Goal: Task Accomplishment & Management: Manage account settings

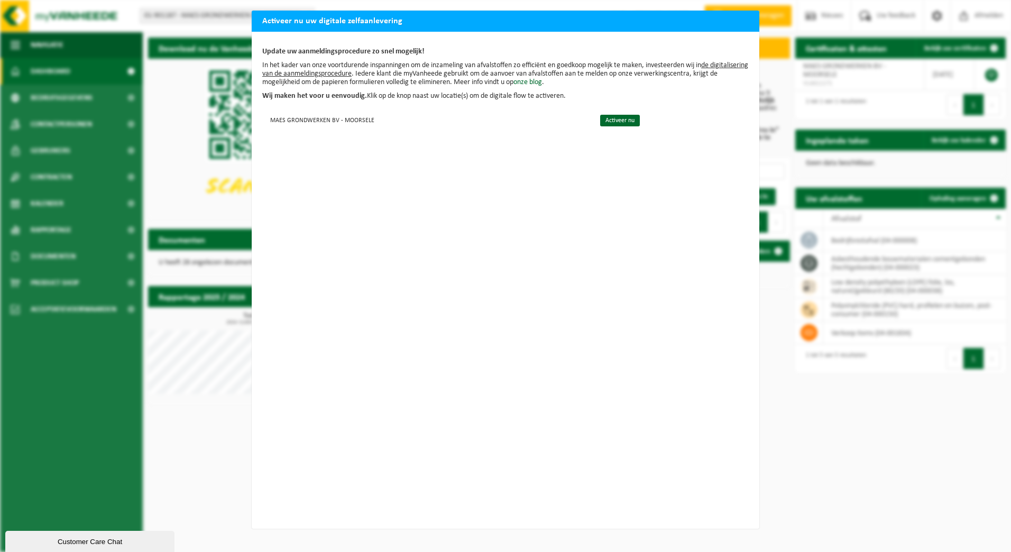
click at [225, 400] on div "Activeer nu uw digitale zelfaanlevering Update uw aanmeldingsprocedure zo snel …" at bounding box center [505, 276] width 1011 height 552
click at [644, 339] on div "Update uw aanmeldingsprocedure zo snel mogelijk! In het kader van onze voortdur…" at bounding box center [506, 280] width 508 height 497
click at [604, 121] on link "Activeer nu" at bounding box center [620, 121] width 40 height 12
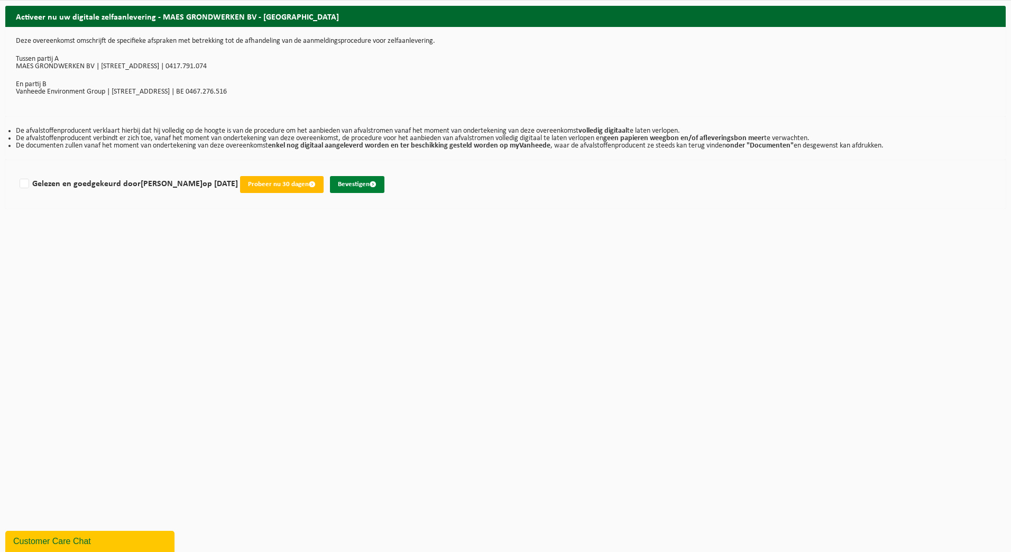
click at [360, 185] on button "Bevestigen" at bounding box center [357, 184] width 54 height 17
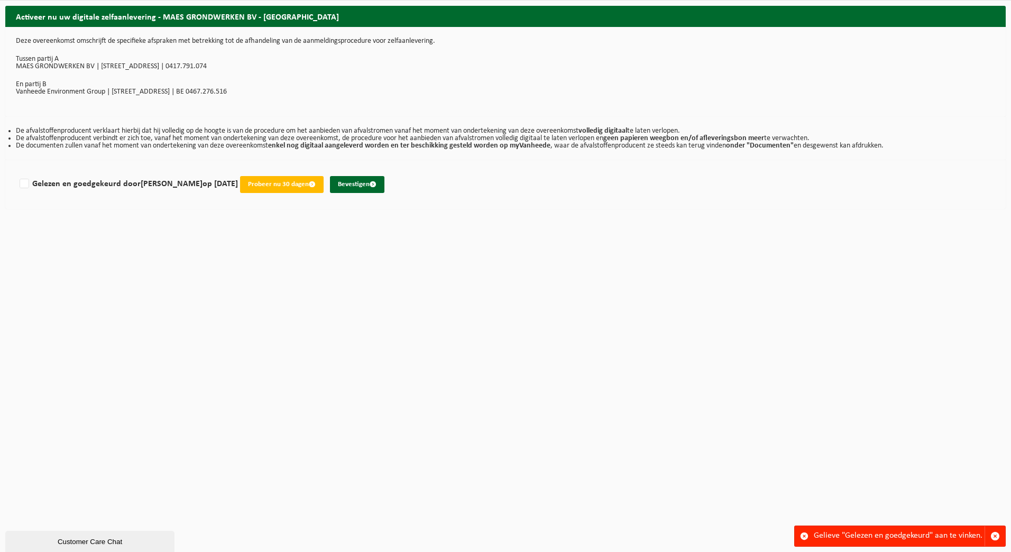
click at [192, 261] on html "Vestiging: 01-901187 - MAES GRONDWERKEN BV - MOORSELE 01-901187 - MAES GRONDWER…" at bounding box center [505, 276] width 1011 height 552
click at [23, 184] on label "Gelezen en goedgekeurd door DANNY MAES op 08/09/25" at bounding box center [127, 184] width 221 height 16
click at [238, 171] on input "Gelezen en goedgekeurd door DANNY MAES op 08/09/25" at bounding box center [238, 170] width 1 height 1
checkbox input "true"
click at [356, 183] on button "Bevestigen" at bounding box center [357, 184] width 54 height 17
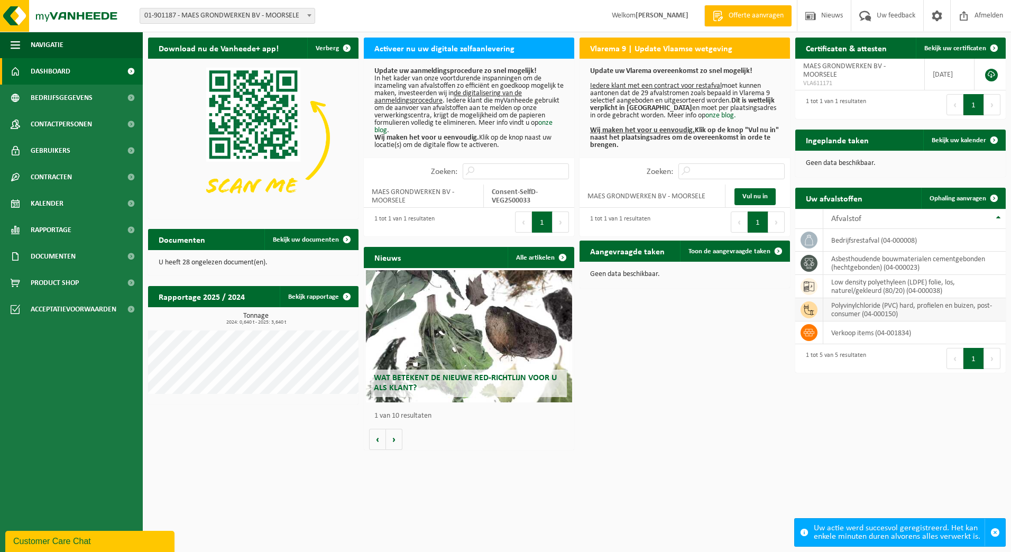
click at [850, 308] on td "polyvinylchloride (PVC) hard, profielen en buizen, post-consumer (04-000150)" at bounding box center [914, 309] width 182 height 23
click at [806, 305] on icon at bounding box center [809, 310] width 11 height 11
click at [70, 69] on link "Dashboard" at bounding box center [71, 71] width 143 height 26
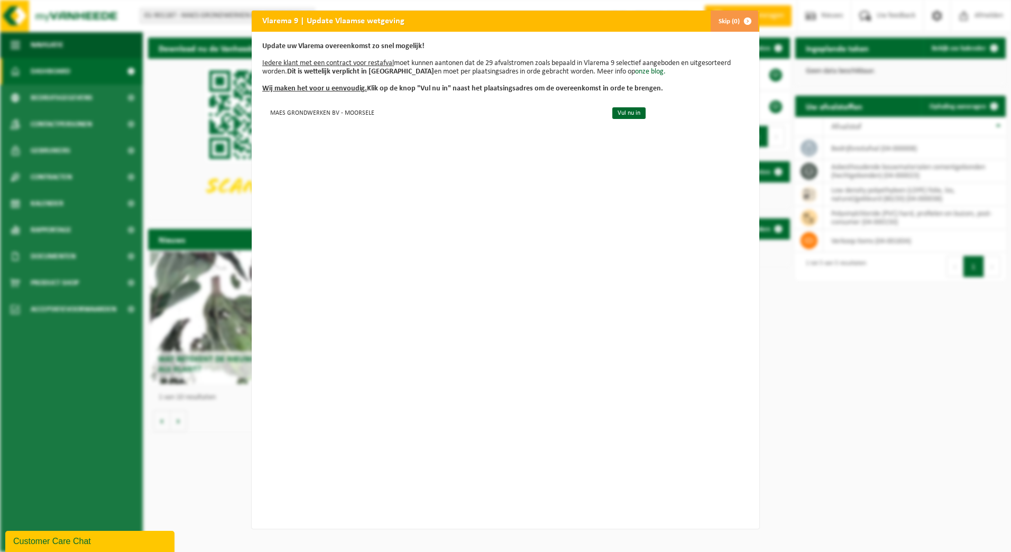
click at [730, 21] on button "Skip (0)" at bounding box center [734, 21] width 48 height 21
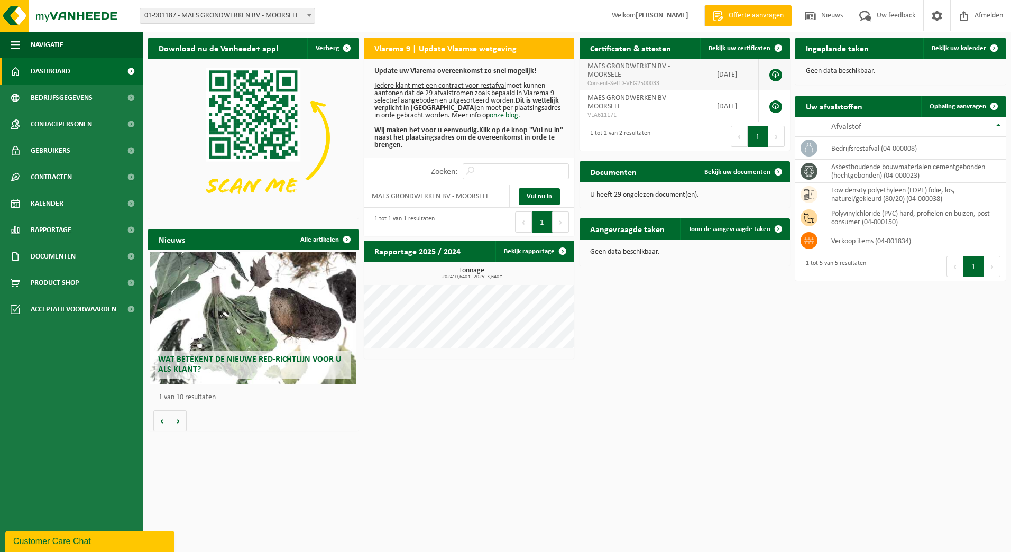
click at [632, 84] on span "Consent-SelfD-VEG2500033" at bounding box center [643, 83] width 113 height 8
click at [779, 74] on link at bounding box center [775, 75] width 13 height 13
click at [814, 215] on icon at bounding box center [809, 218] width 11 height 11
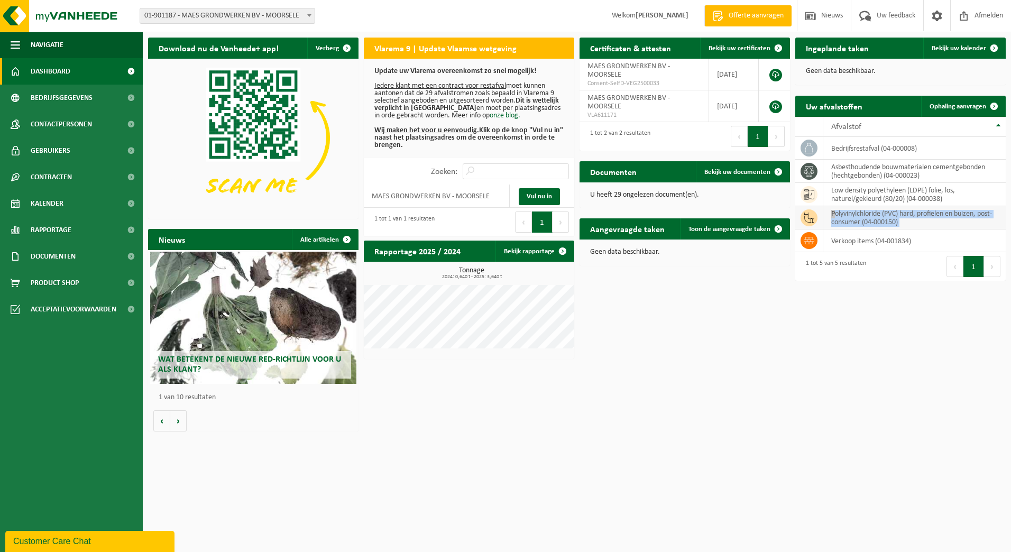
click at [814, 215] on icon at bounding box center [809, 218] width 11 height 11
drag, startPoint x: 814, startPoint y: 215, endPoint x: 816, endPoint y: 318, distance: 102.6
click at [816, 318] on div "Download nu de Vanheede+ app! Verberg Vlarema 9 | Update Vlaamse wetgeving Upda…" at bounding box center [576, 234] width 863 height 405
click at [713, 235] on link "Toon de aangevraagde taken" at bounding box center [734, 228] width 109 height 21
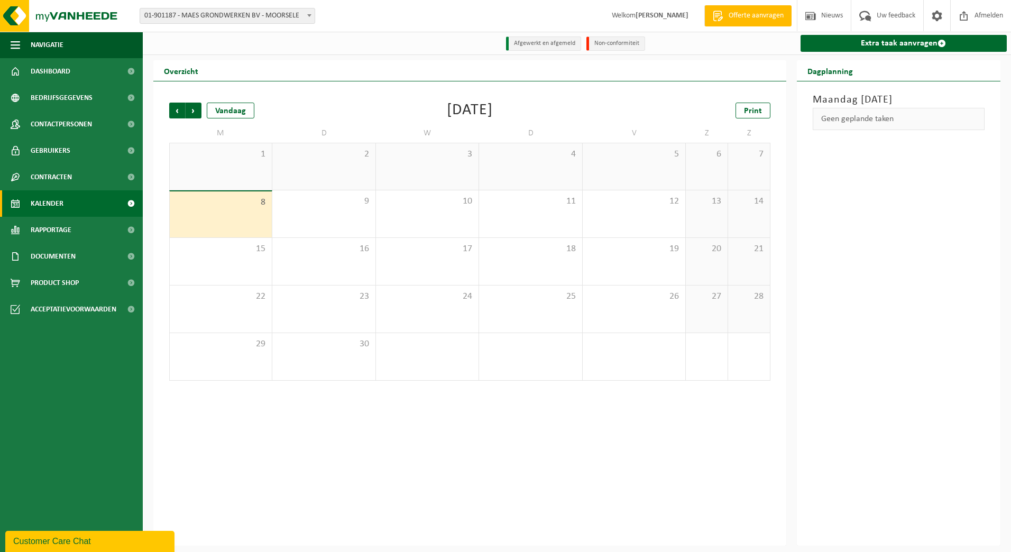
click at [207, 213] on div "8" at bounding box center [221, 214] width 102 height 46
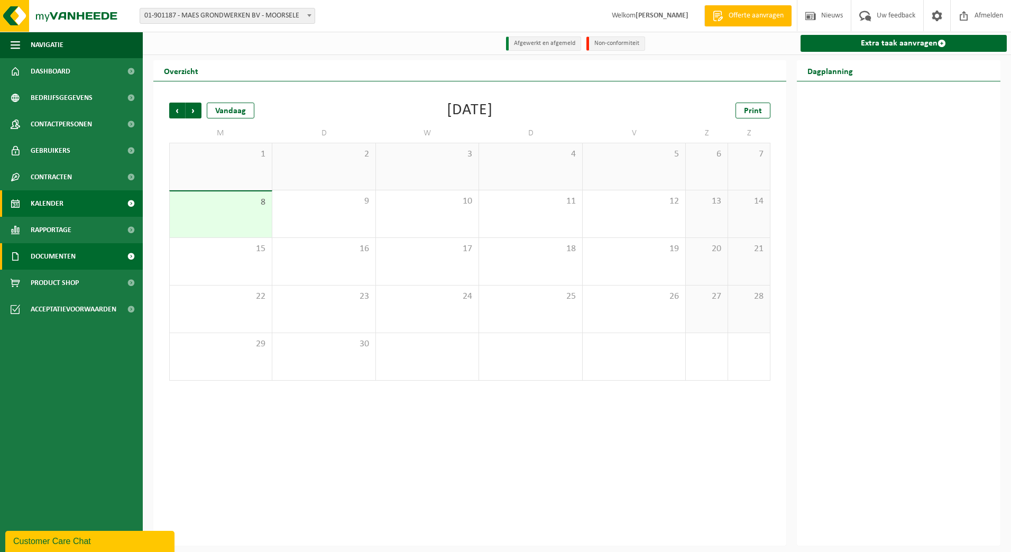
click at [63, 253] on span "Documenten" at bounding box center [53, 256] width 45 height 26
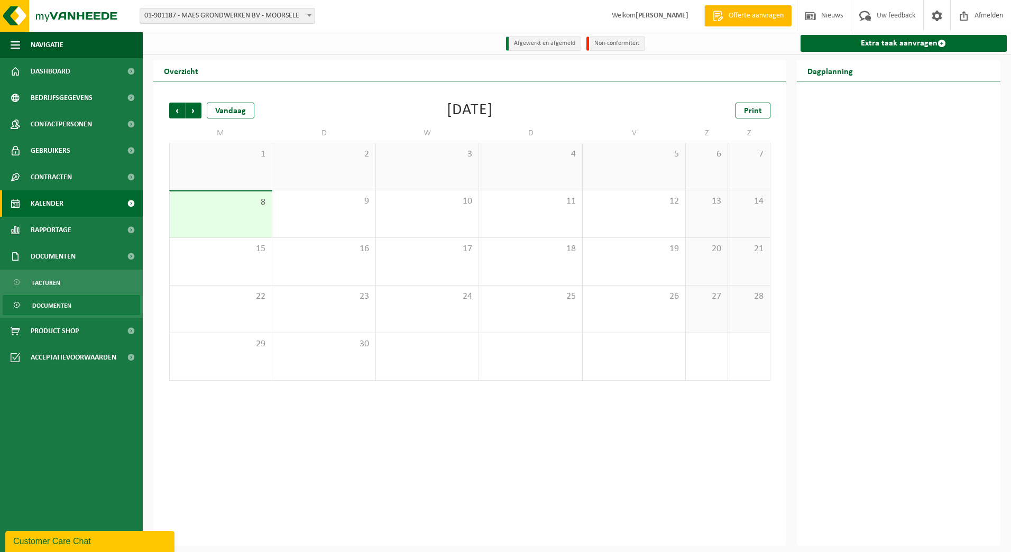
click at [48, 304] on span "Documenten" at bounding box center [51, 306] width 39 height 20
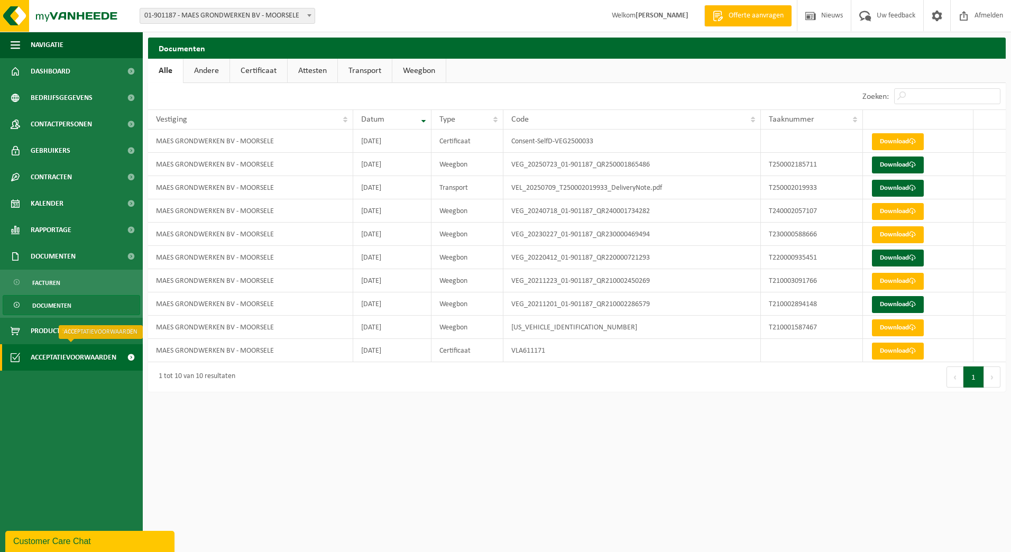
click at [57, 353] on span "Acceptatievoorwaarden" at bounding box center [74, 357] width 86 height 26
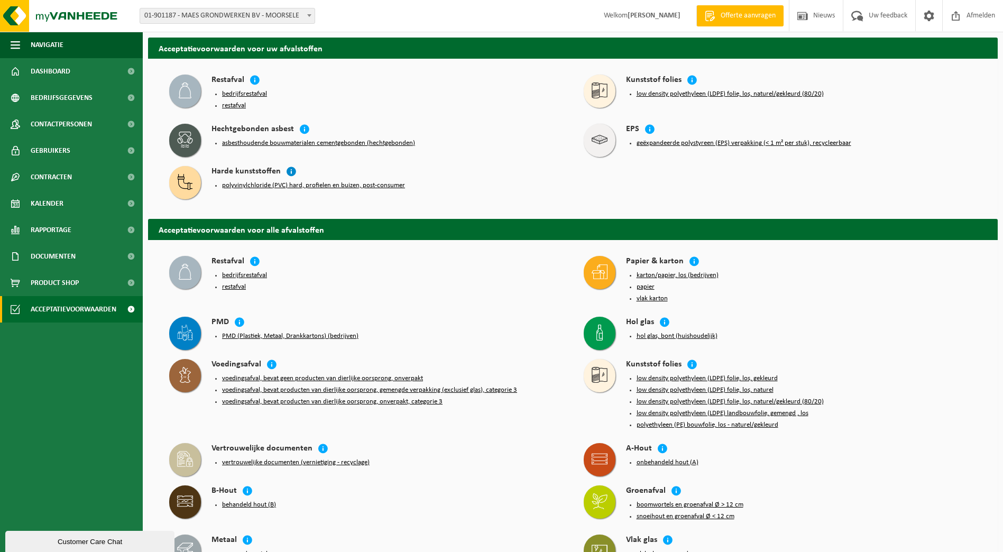
click at [290, 169] on icon at bounding box center [291, 171] width 11 height 11
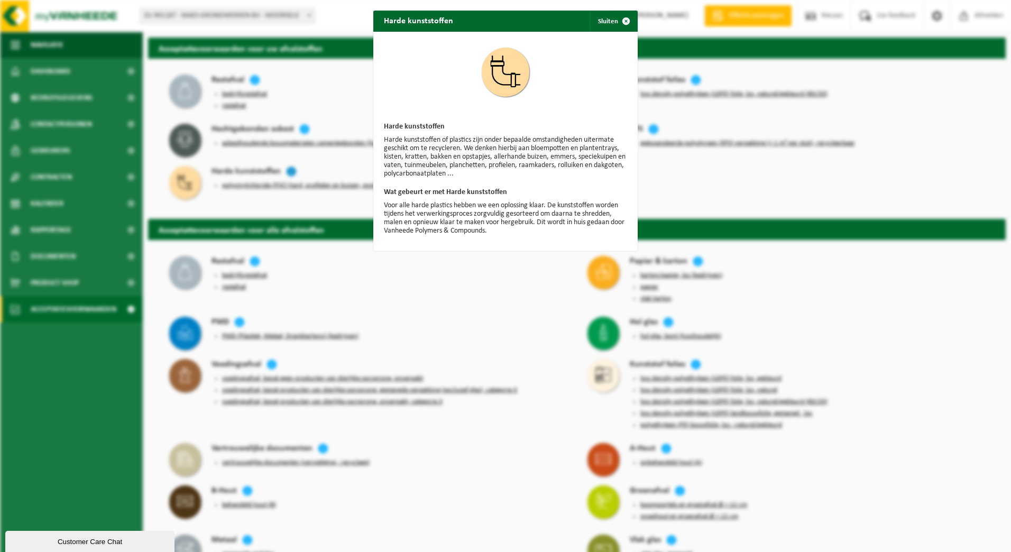
click at [290, 169] on div "Harde kunststoffen Sluiten Harde kunststoffen Harde kunststoffen of plastics zi…" at bounding box center [505, 276] width 1011 height 552
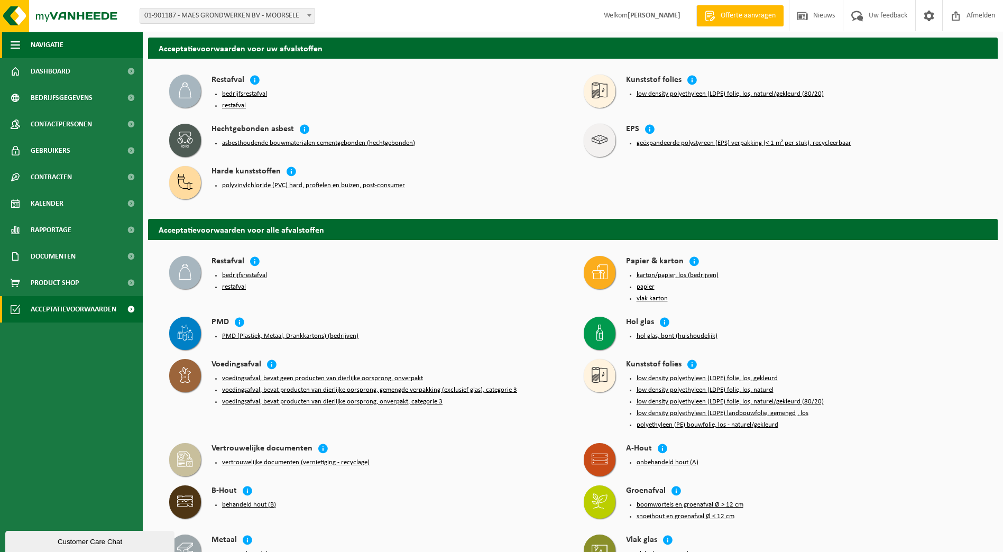
click at [20, 42] on button "Navigatie" at bounding box center [71, 45] width 143 height 26
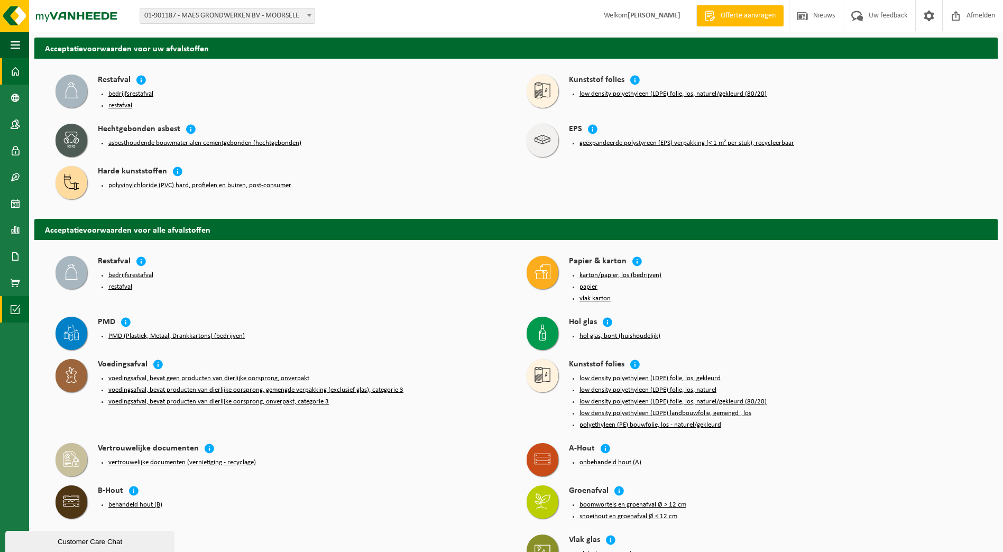
click at [15, 70] on span at bounding box center [16, 71] width 10 height 26
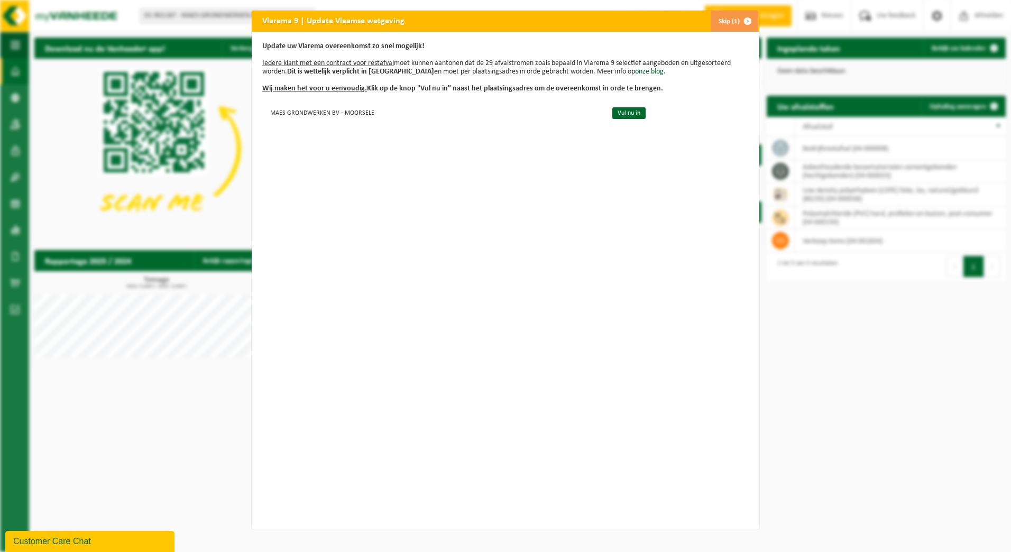
click at [726, 23] on button "Skip (1)" at bounding box center [734, 21] width 48 height 21
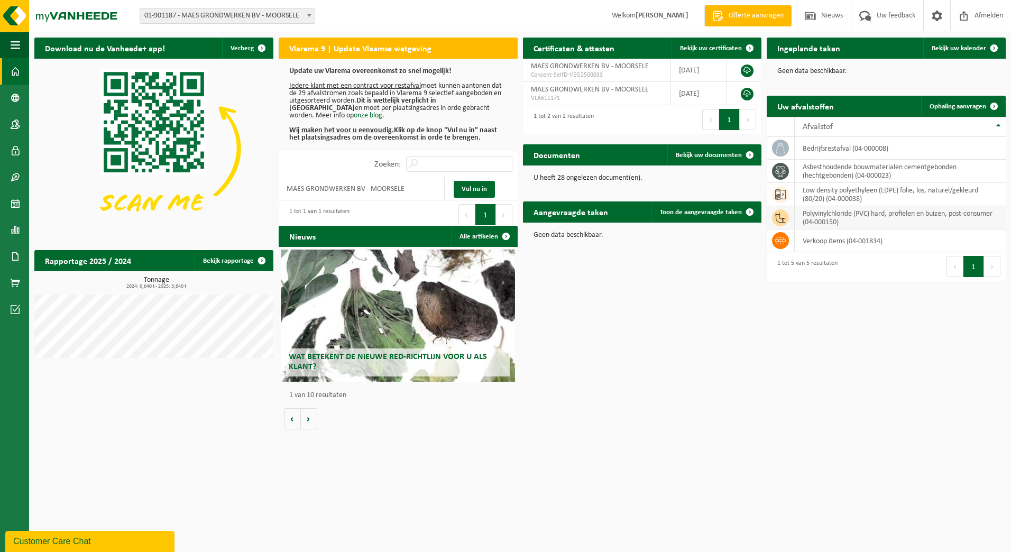
click at [822, 220] on td "polyvinylchloride (PVC) hard, profielen en buizen, post-consumer (04-000150)" at bounding box center [900, 217] width 211 height 23
click at [13, 68] on span at bounding box center [16, 71] width 10 height 26
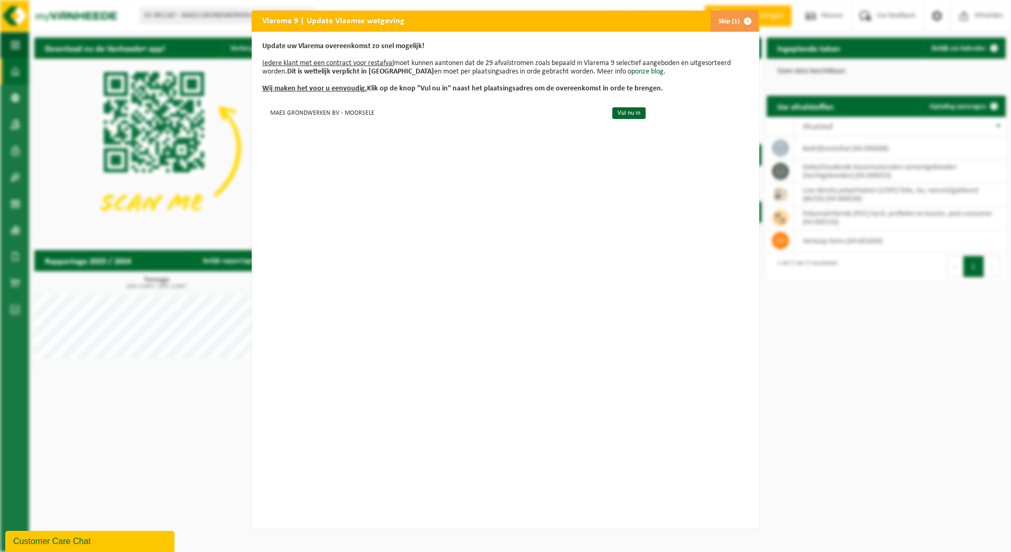
click at [737, 21] on span "button" at bounding box center [747, 21] width 21 height 21
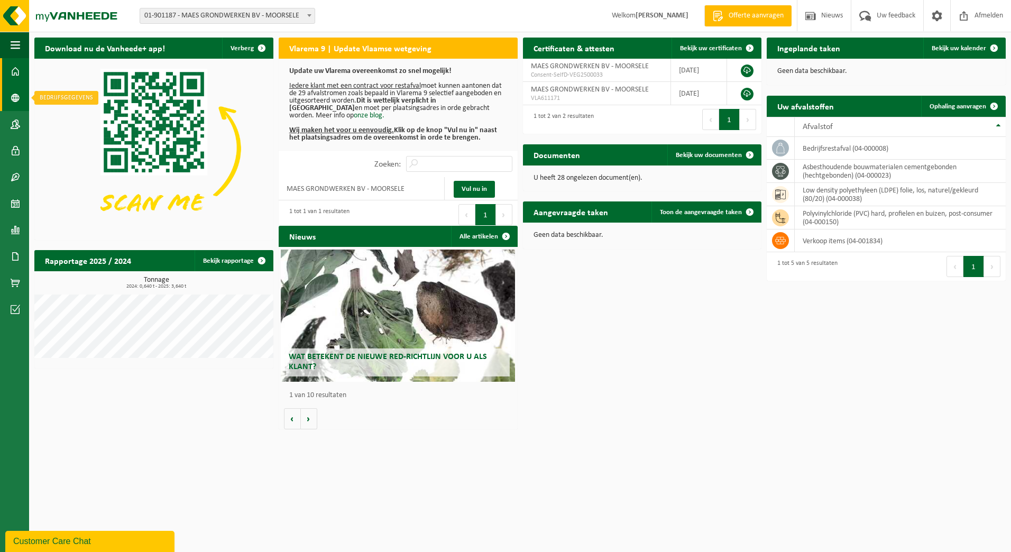
click at [21, 96] on link "Bedrijfsgegevens" at bounding box center [14, 98] width 29 height 26
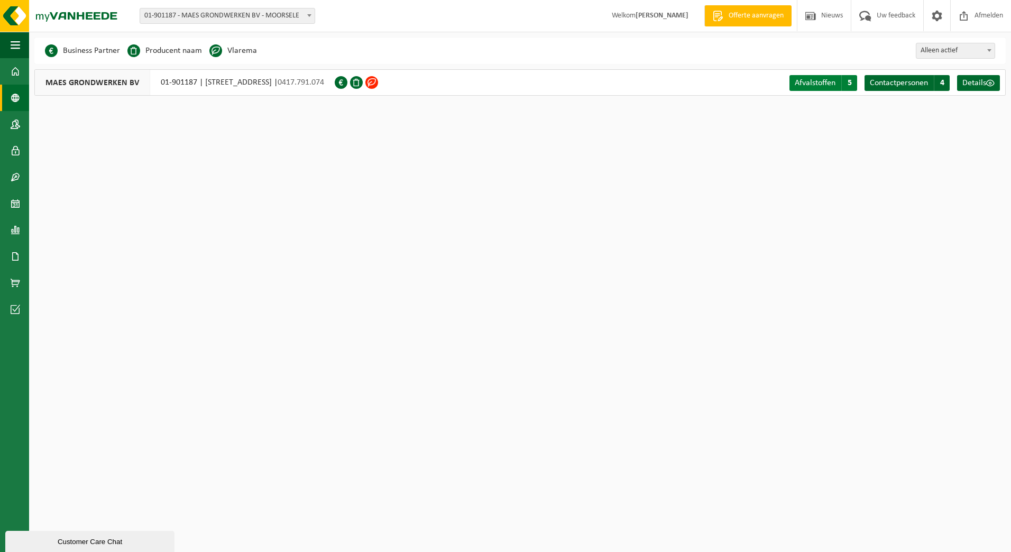
click at [819, 82] on span "Afvalstoffen" at bounding box center [815, 83] width 41 height 8
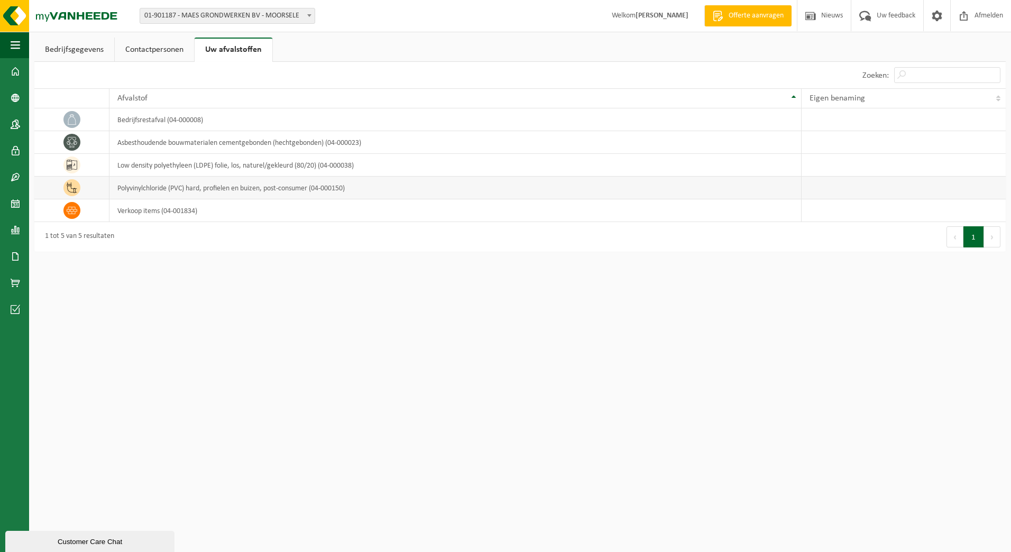
click at [73, 190] on icon at bounding box center [72, 187] width 11 height 11
click at [136, 49] on link "Contactpersonen" at bounding box center [154, 50] width 79 height 24
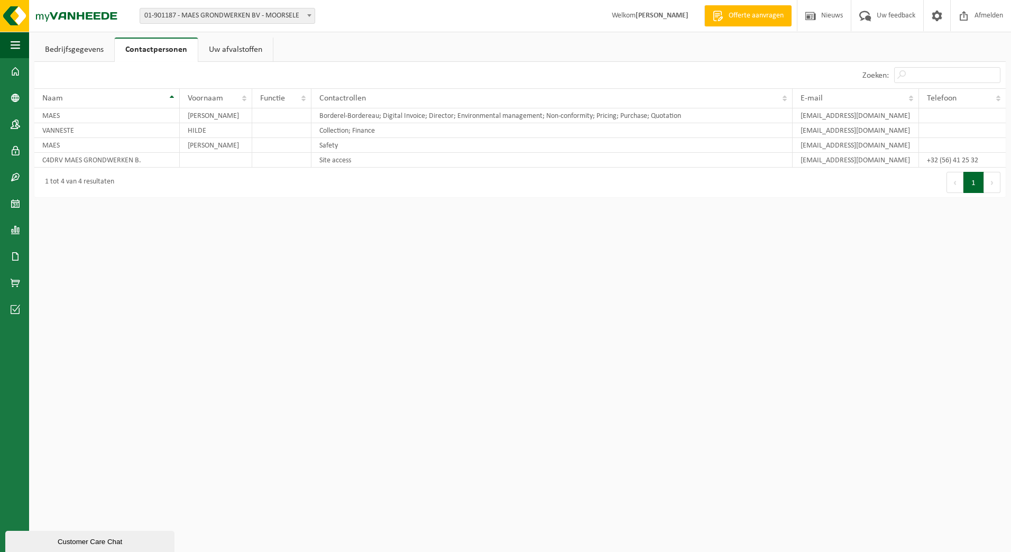
click at [94, 45] on link "Bedrijfsgegevens" at bounding box center [74, 50] width 80 height 24
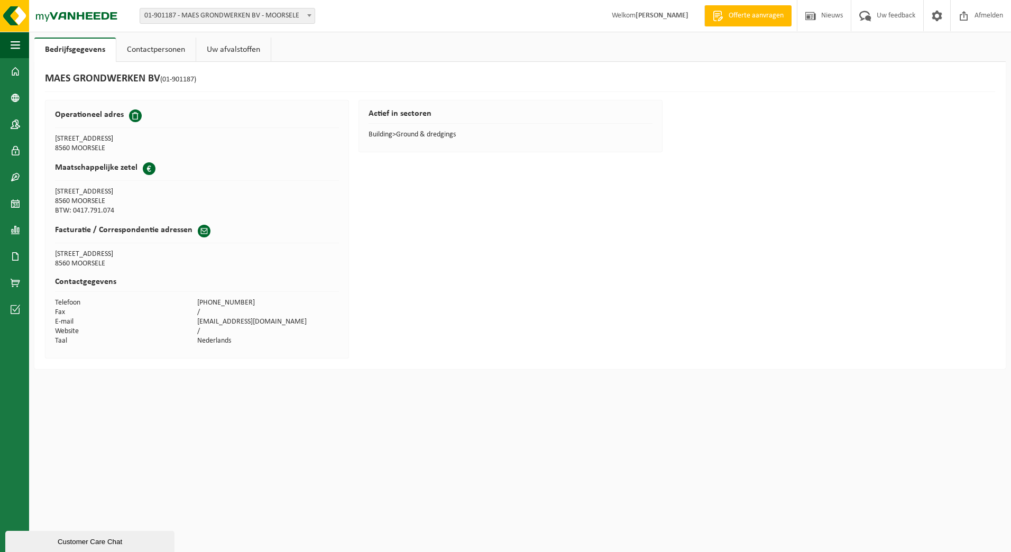
click at [94, 45] on link "Bedrijfsgegevens" at bounding box center [74, 50] width 81 height 24
click at [20, 98] on link "Bedrijfsgegevens" at bounding box center [14, 98] width 29 height 26
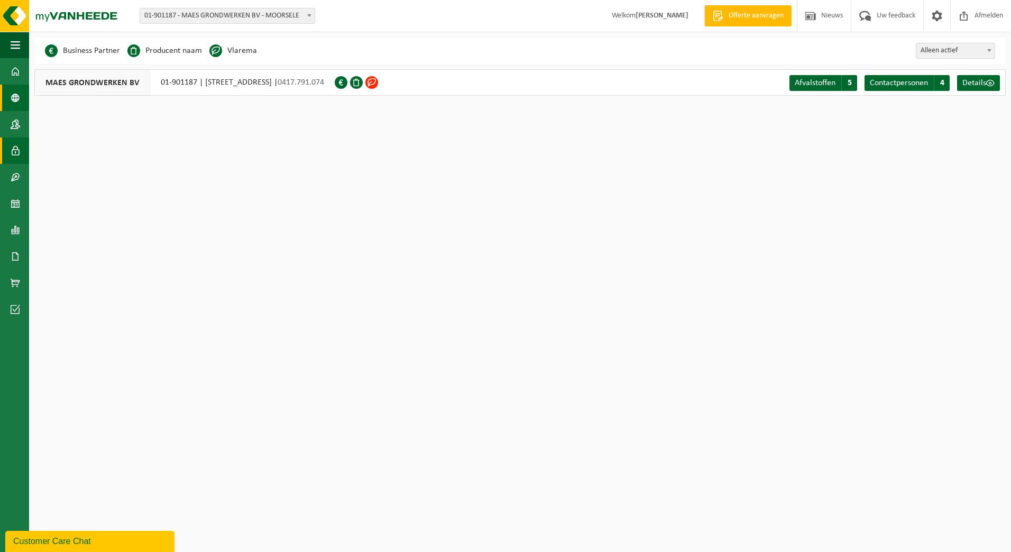
click at [13, 146] on span at bounding box center [16, 150] width 10 height 26
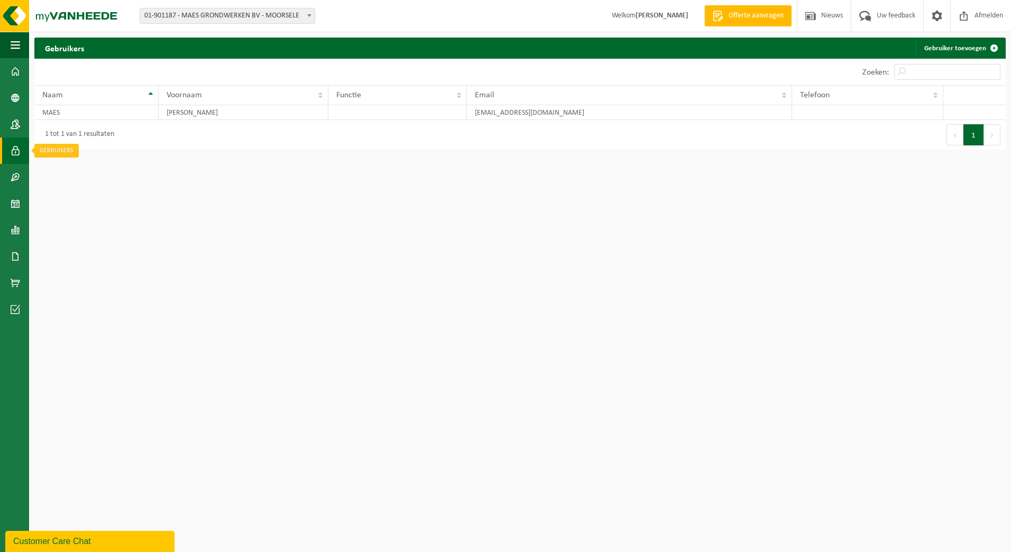
click at [13, 146] on span at bounding box center [16, 150] width 10 height 26
click at [12, 176] on span at bounding box center [16, 177] width 10 height 26
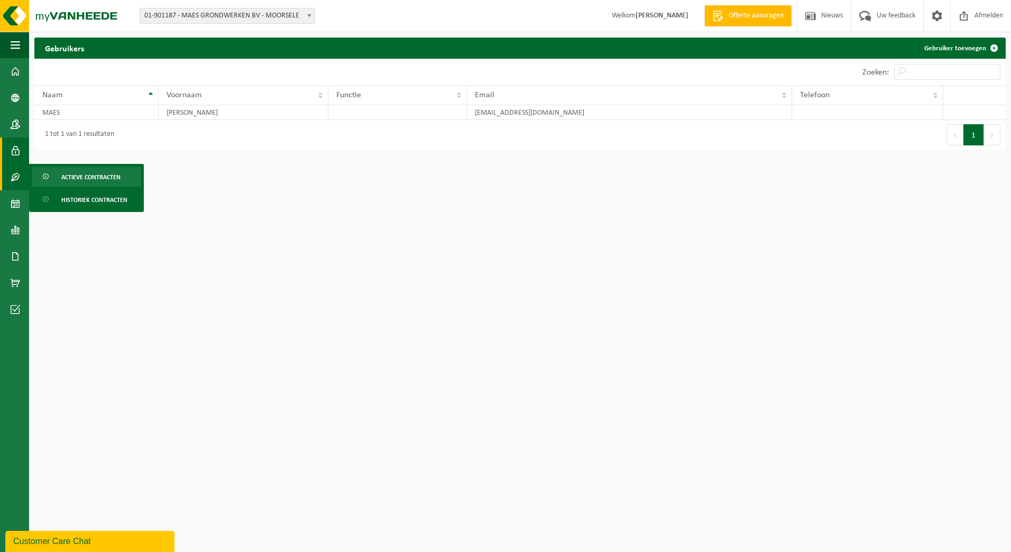
click at [89, 178] on span "Actieve contracten" at bounding box center [90, 177] width 59 height 20
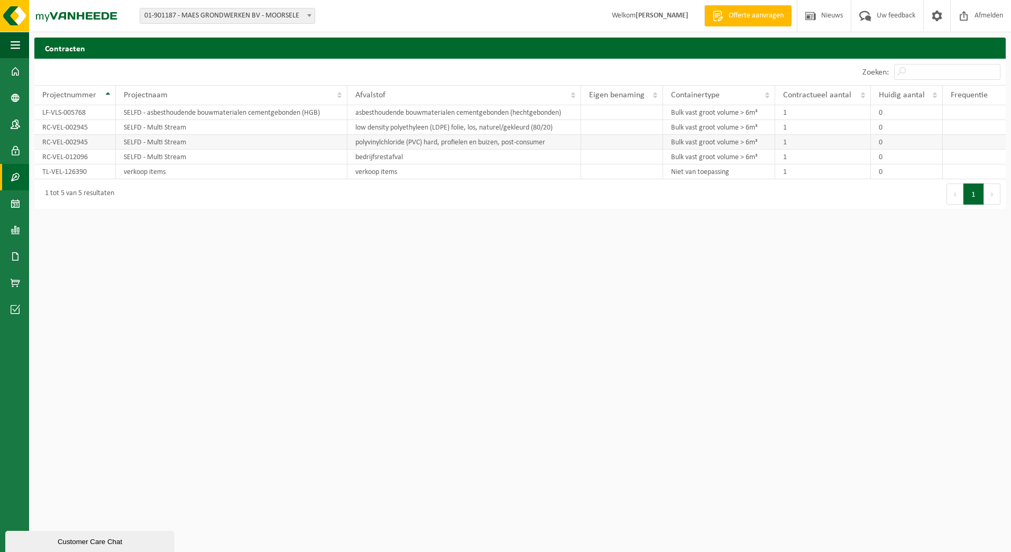
click at [78, 145] on td "RC-VEL-002945" at bounding box center [74, 142] width 81 height 15
click at [10, 204] on link "Kalender" at bounding box center [14, 203] width 29 height 26
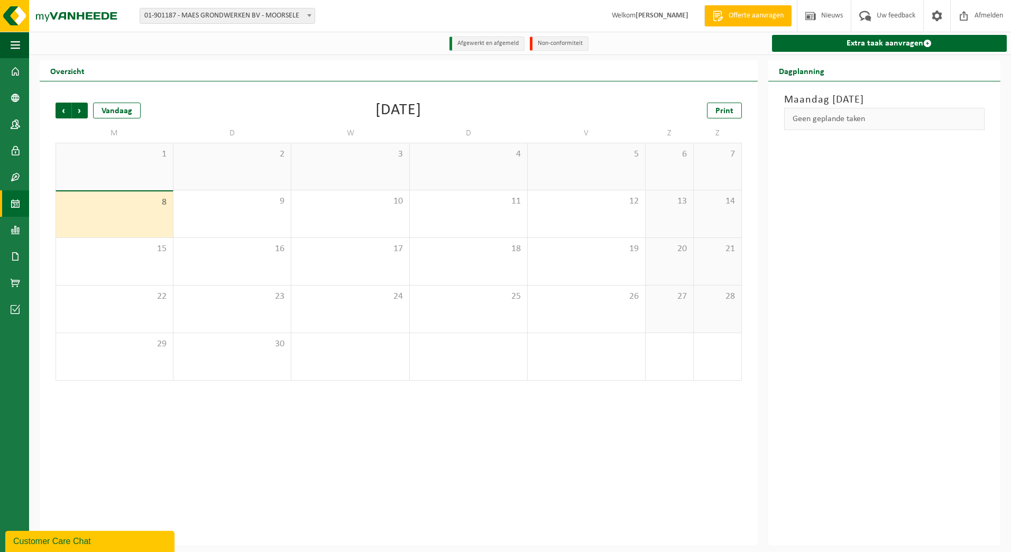
click at [113, 209] on div "8" at bounding box center [114, 214] width 117 height 46
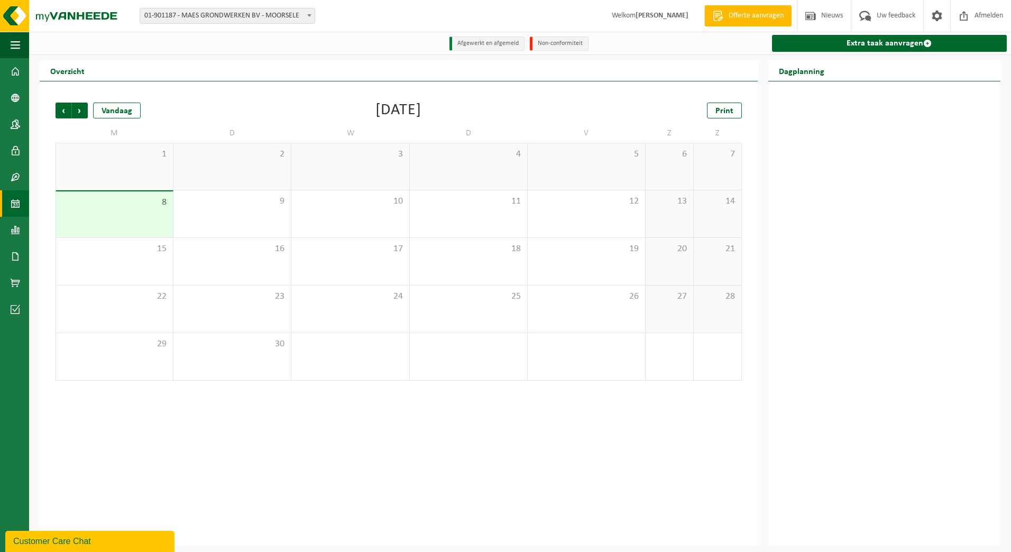
click at [487, 43] on li "Afgewerkt en afgemeld" at bounding box center [486, 43] width 75 height 14
click at [15, 254] on span at bounding box center [16, 256] width 10 height 26
click at [69, 281] on span "Documenten" at bounding box center [80, 279] width 39 height 20
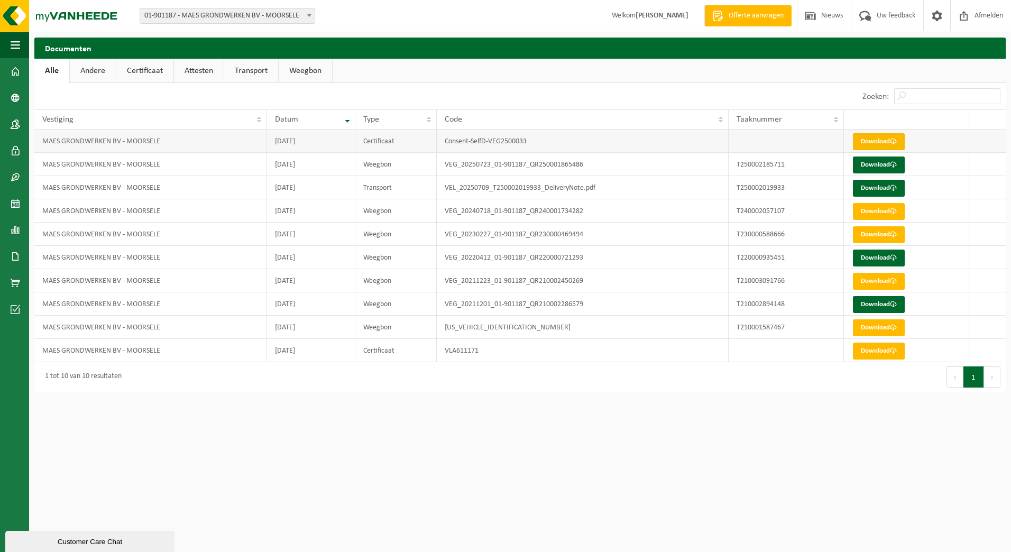
click at [885, 139] on link "Download" at bounding box center [879, 141] width 52 height 17
click at [10, 255] on link "Documenten" at bounding box center [14, 256] width 29 height 26
click at [12, 276] on span at bounding box center [16, 283] width 10 height 26
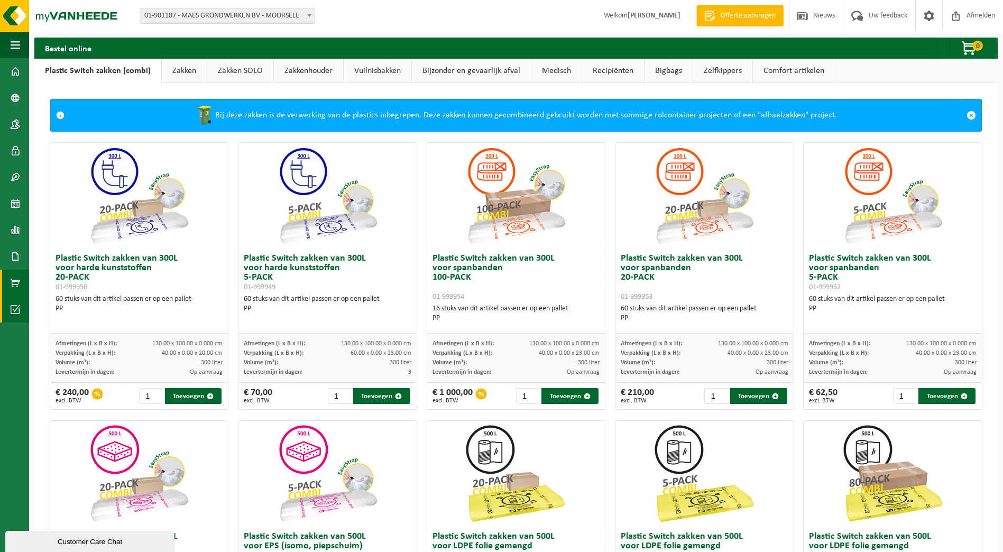
click at [11, 310] on span at bounding box center [16, 309] width 10 height 26
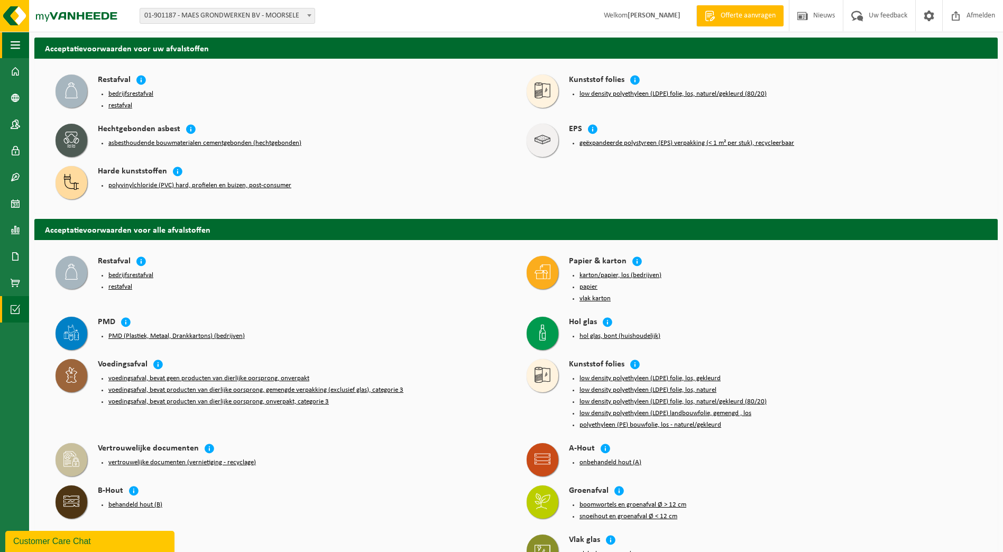
click at [13, 42] on span "button" at bounding box center [16, 45] width 10 height 26
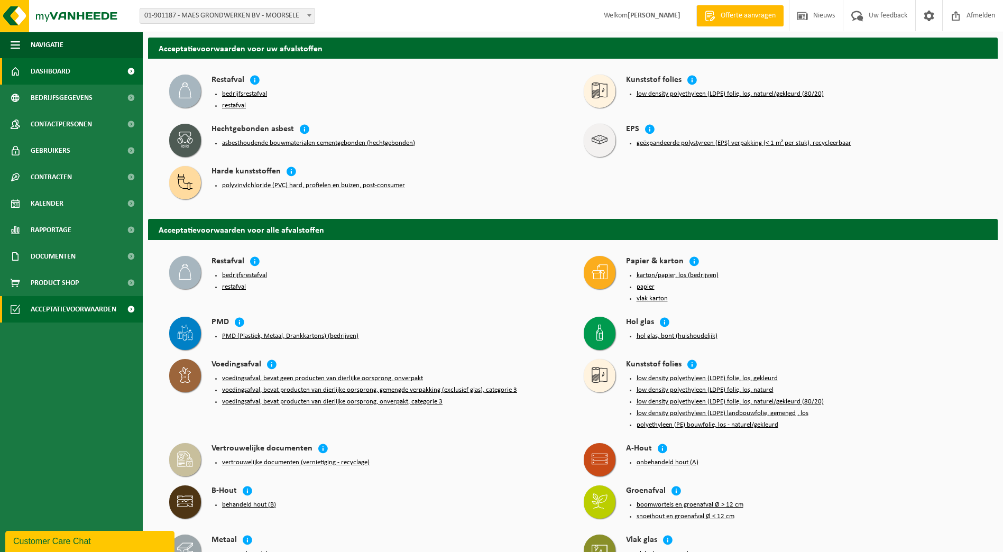
click at [52, 69] on span "Dashboard" at bounding box center [51, 71] width 40 height 26
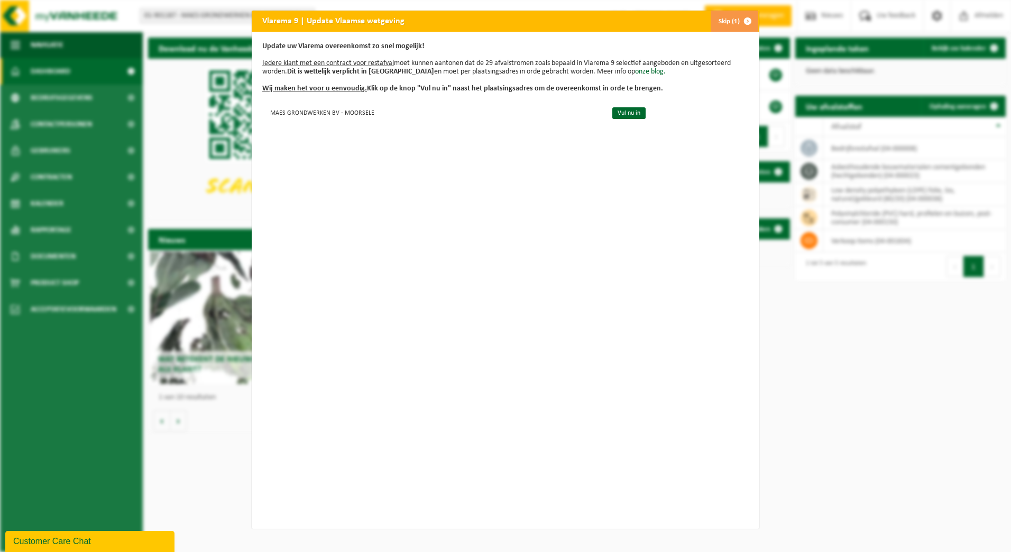
click at [747, 21] on span "button" at bounding box center [747, 21] width 21 height 21
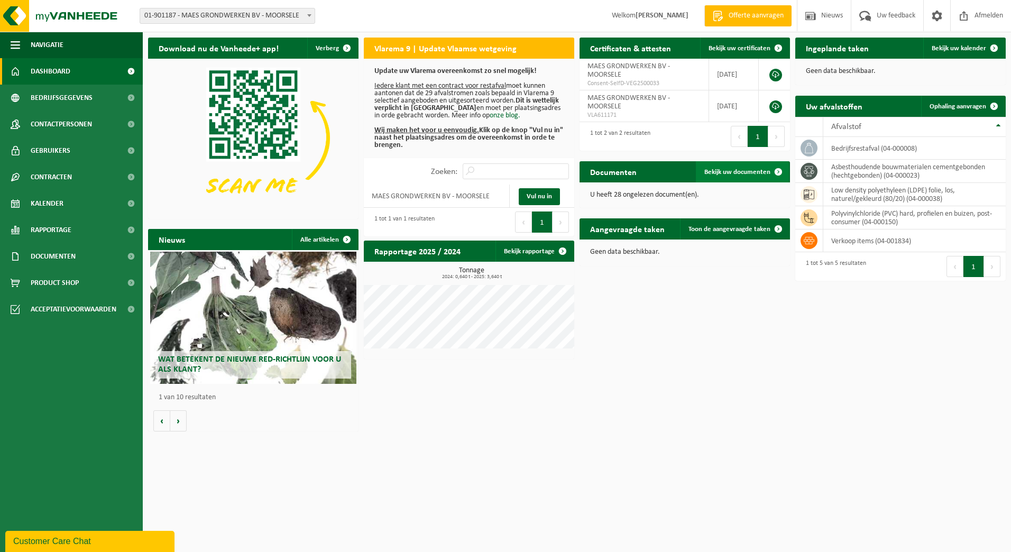
click at [783, 171] on span at bounding box center [778, 171] width 21 height 21
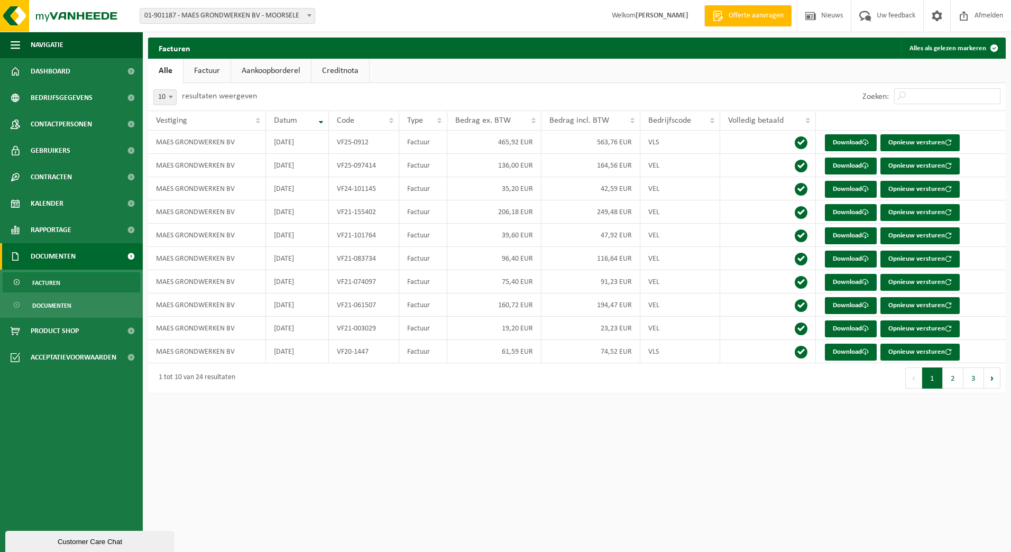
click at [277, 71] on link "Aankoopborderel" at bounding box center [271, 71] width 80 height 24
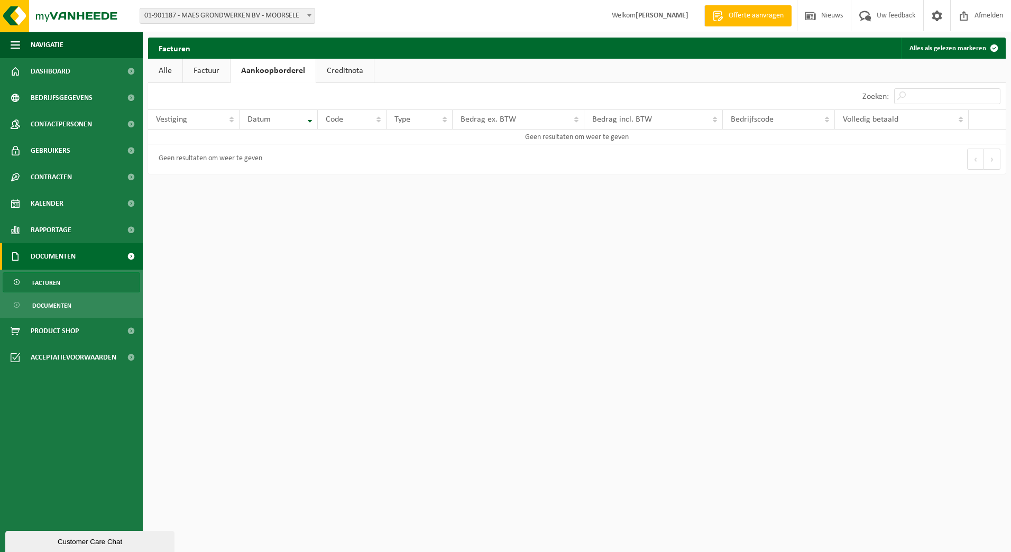
click at [352, 65] on link "Creditnota" at bounding box center [345, 71] width 58 height 24
click at [293, 71] on link "Aankoopborderel" at bounding box center [271, 71] width 80 height 24
click at [217, 75] on link "Factuur" at bounding box center [206, 71] width 47 height 24
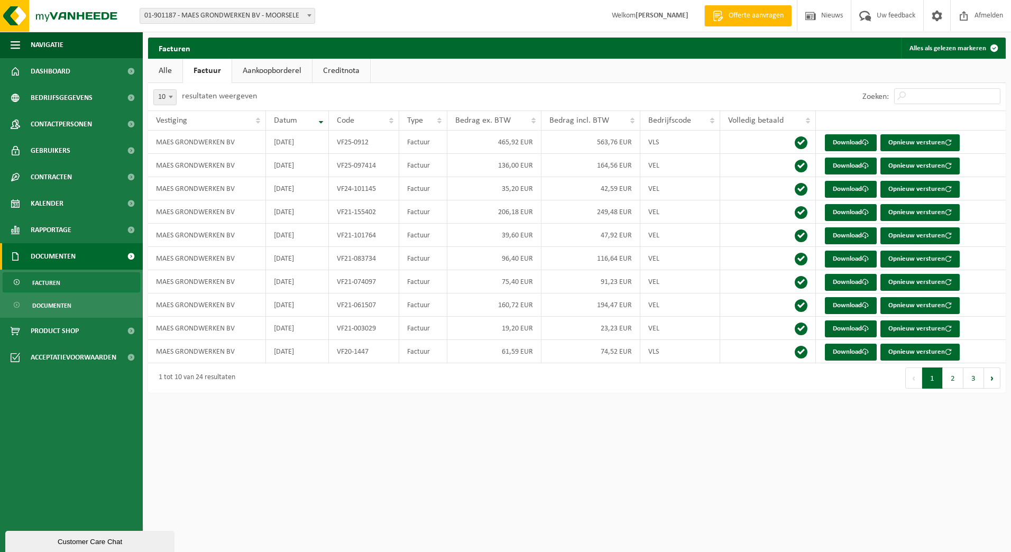
click at [160, 74] on link "Alle" at bounding box center [165, 71] width 34 height 24
click at [956, 381] on button "2" at bounding box center [953, 378] width 21 height 21
click at [969, 378] on button "3" at bounding box center [973, 378] width 21 height 21
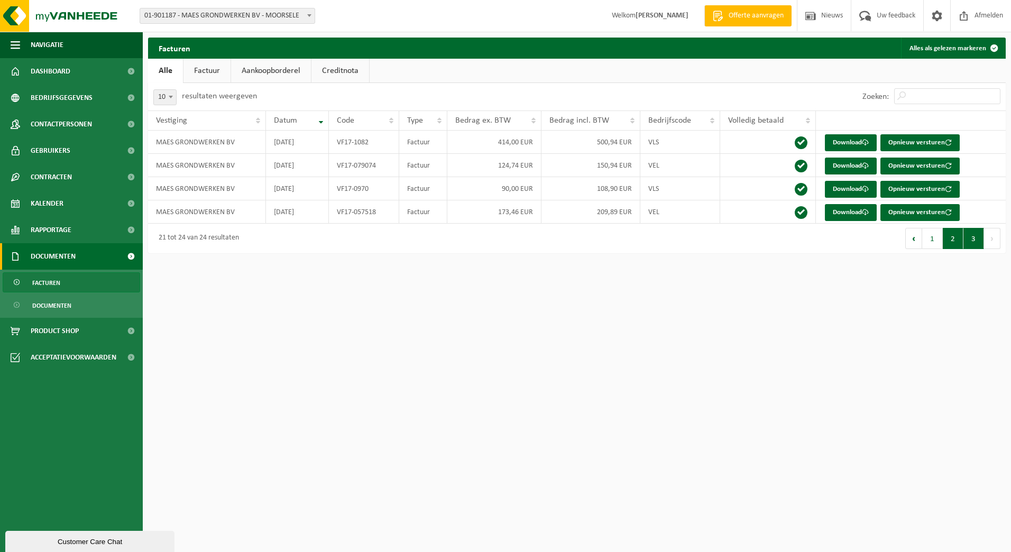
click at [954, 247] on button "2" at bounding box center [953, 238] width 21 height 21
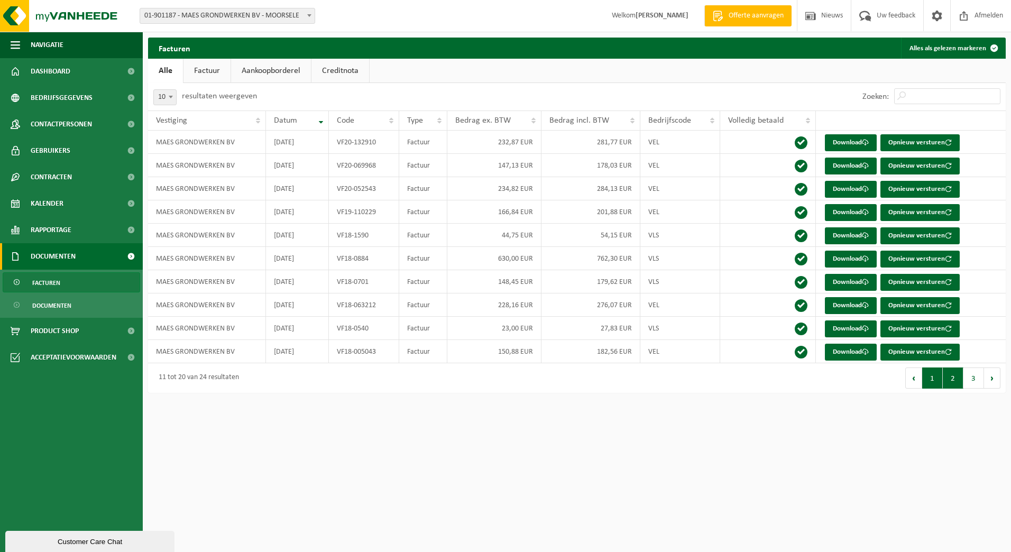
click at [939, 378] on button "1" at bounding box center [932, 378] width 21 height 21
click at [170, 70] on link "Alle" at bounding box center [165, 71] width 35 height 24
click at [280, 67] on link "Aankoopborderel" at bounding box center [271, 71] width 80 height 24
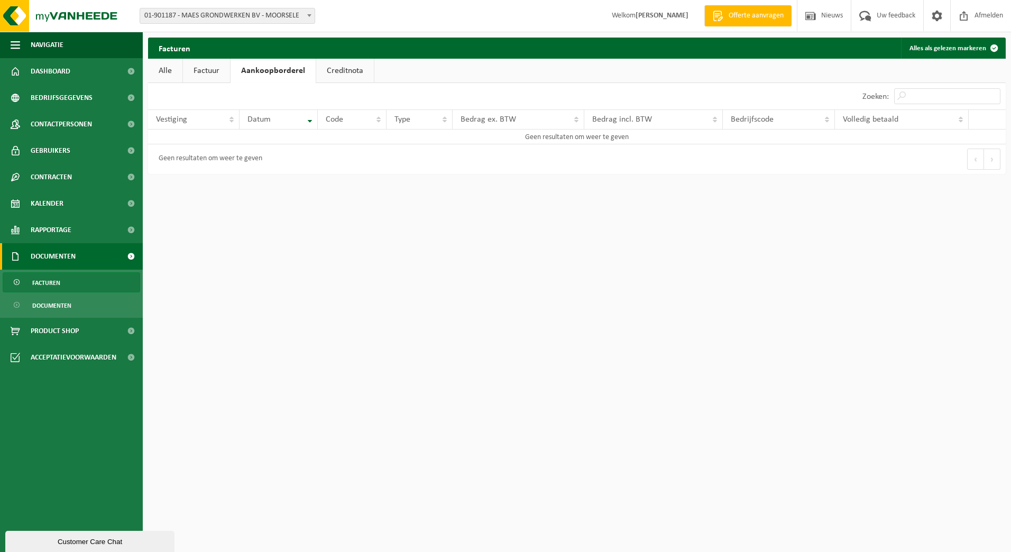
click at [205, 67] on link "Factuur" at bounding box center [206, 71] width 47 height 24
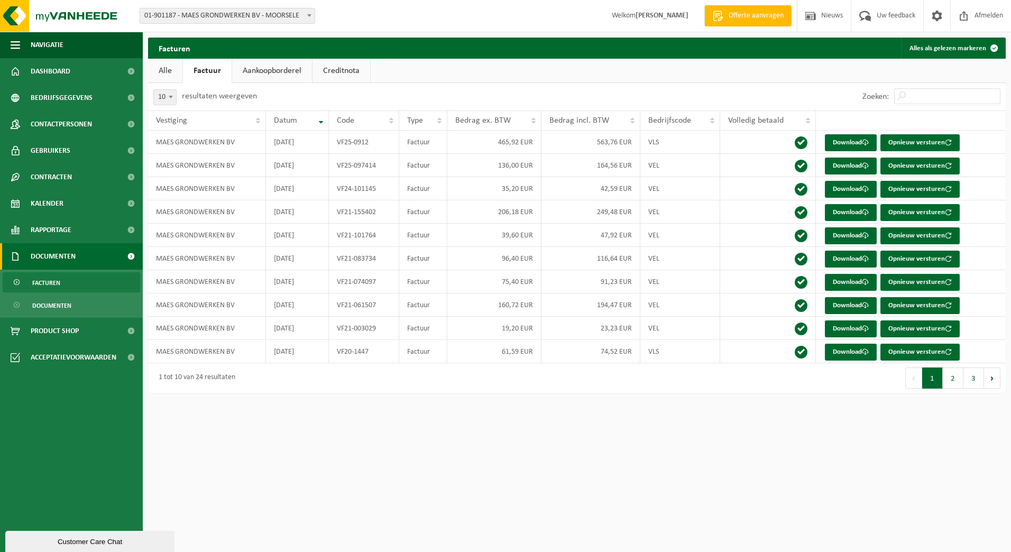
click at [173, 74] on link "Alle" at bounding box center [165, 71] width 34 height 24
click at [217, 74] on link "Factuur" at bounding box center [206, 71] width 47 height 24
click at [161, 70] on link "Alle" at bounding box center [165, 71] width 34 height 24
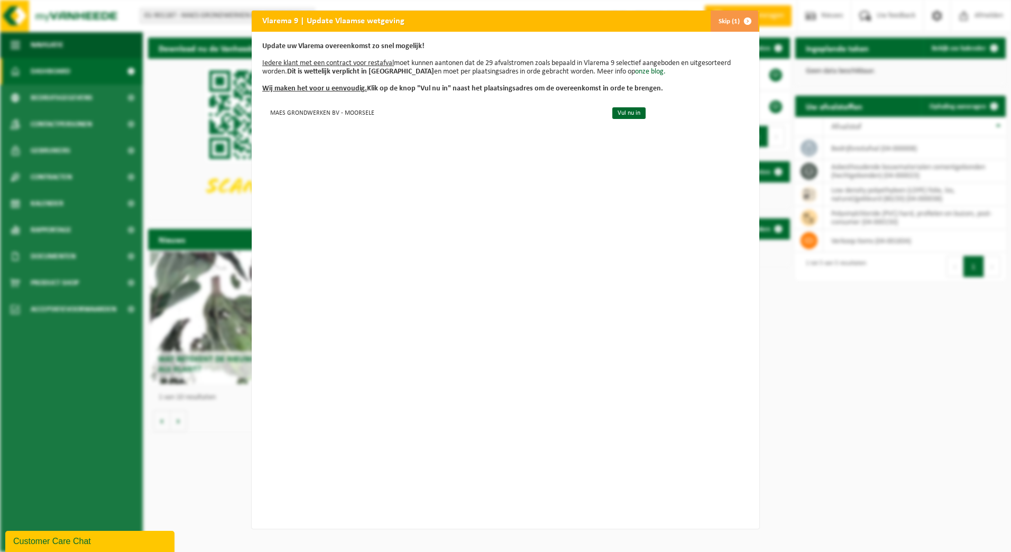
click at [730, 24] on button "Skip (1)" at bounding box center [734, 21] width 48 height 21
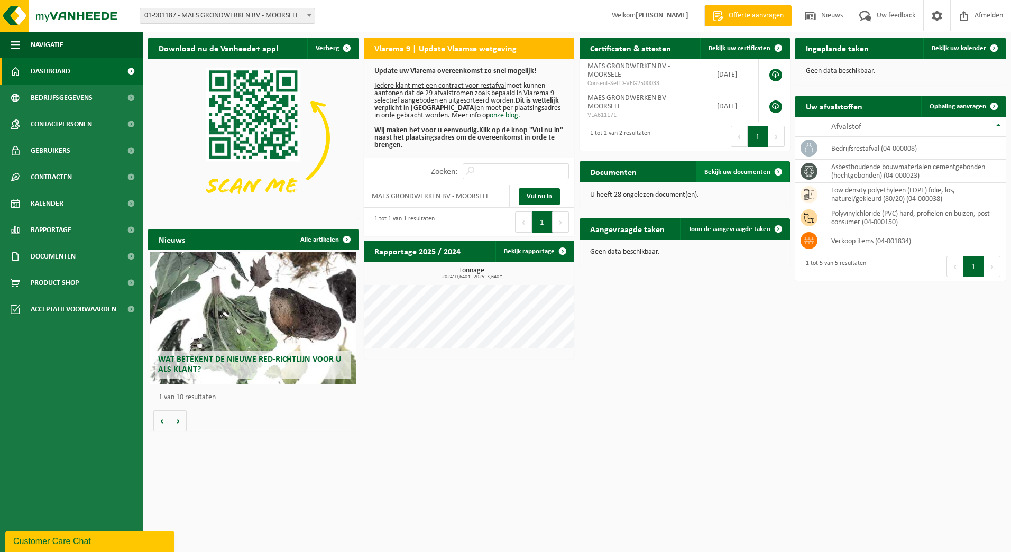
click at [730, 172] on span "Bekijk uw documenten" at bounding box center [737, 172] width 66 height 7
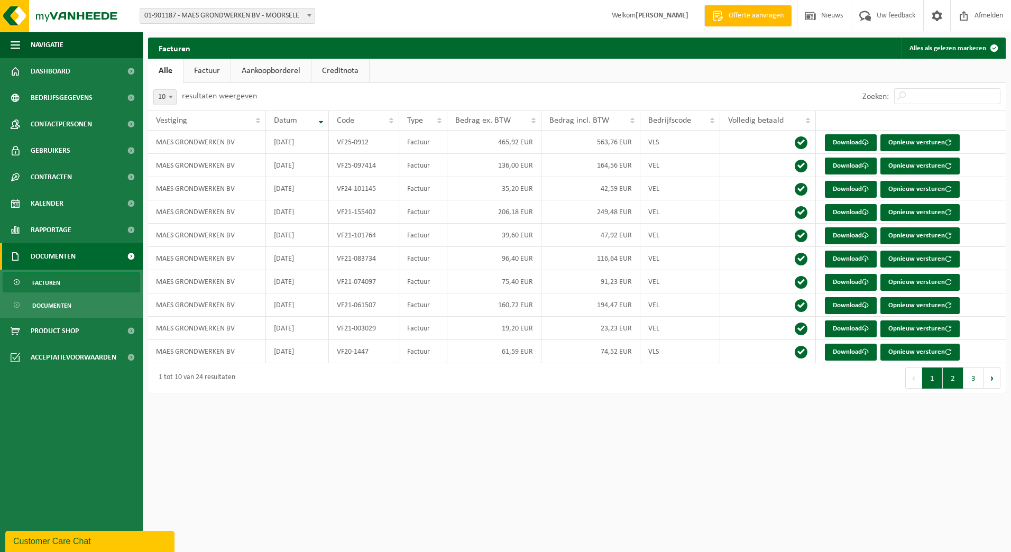
click at [951, 375] on button "2" at bounding box center [953, 378] width 21 height 21
click at [977, 379] on button "3" at bounding box center [973, 378] width 21 height 21
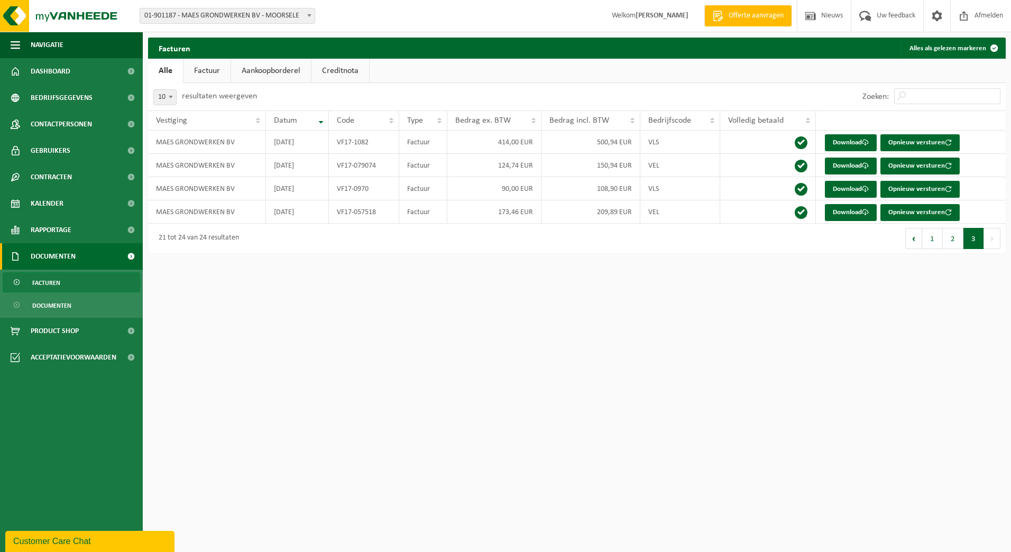
click at [58, 255] on span "Documenten" at bounding box center [53, 256] width 45 height 26
click at [51, 302] on span "Documenten" at bounding box center [51, 306] width 39 height 20
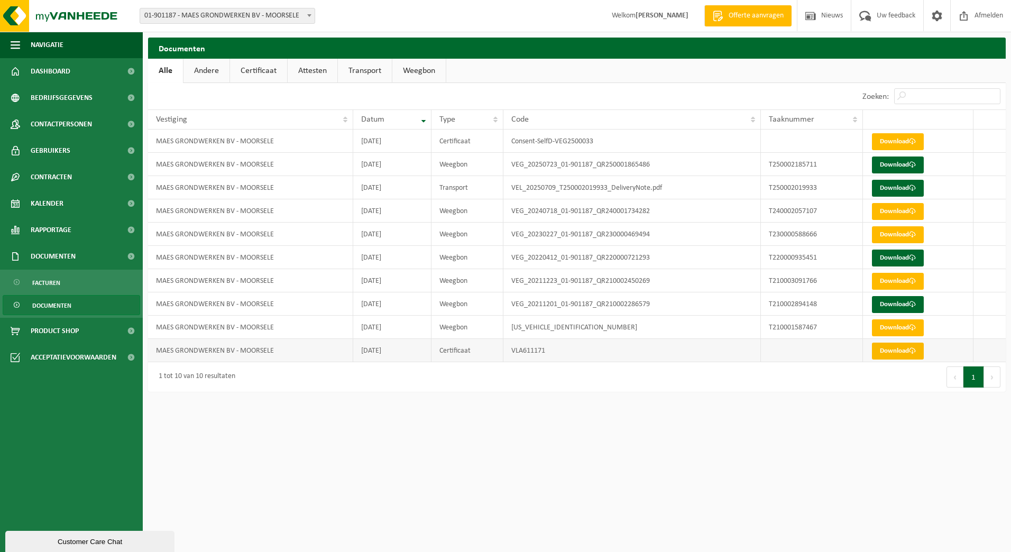
click at [892, 356] on link "Download" at bounding box center [898, 351] width 52 height 17
click at [897, 140] on link "Download" at bounding box center [898, 141] width 52 height 17
click at [48, 46] on span "Navigatie" at bounding box center [47, 45] width 33 height 26
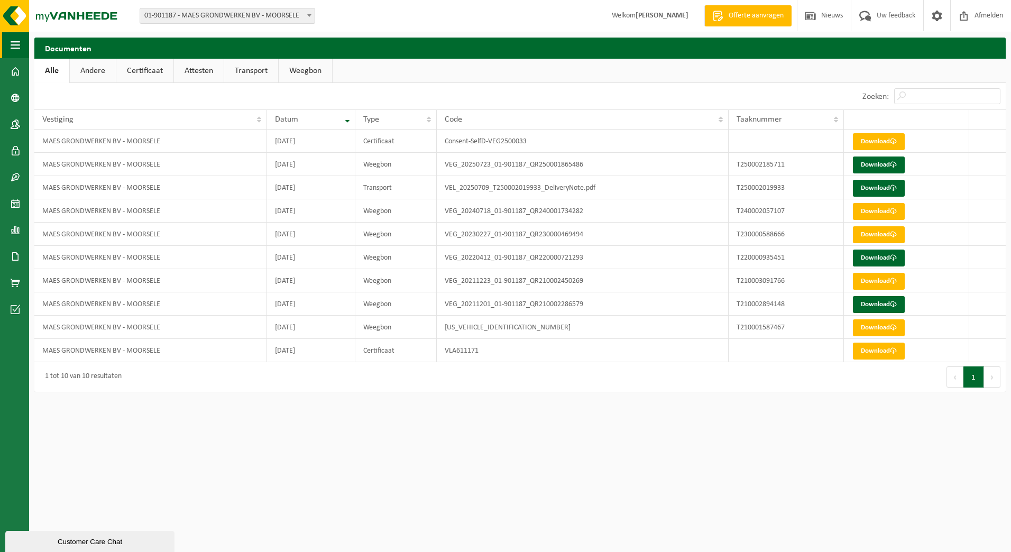
click at [19, 51] on span "button" at bounding box center [16, 45] width 10 height 26
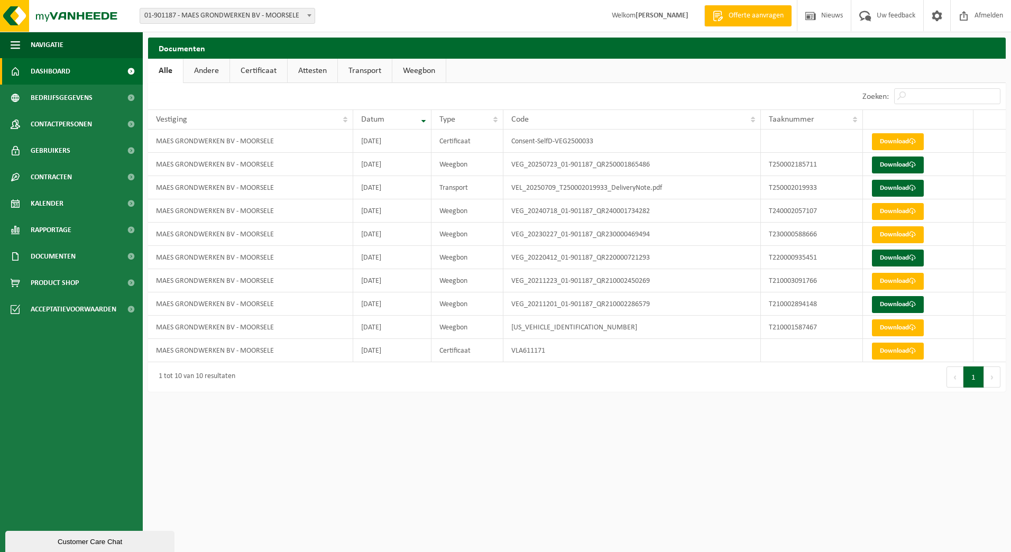
click at [44, 66] on span "Dashboard" at bounding box center [51, 71] width 40 height 26
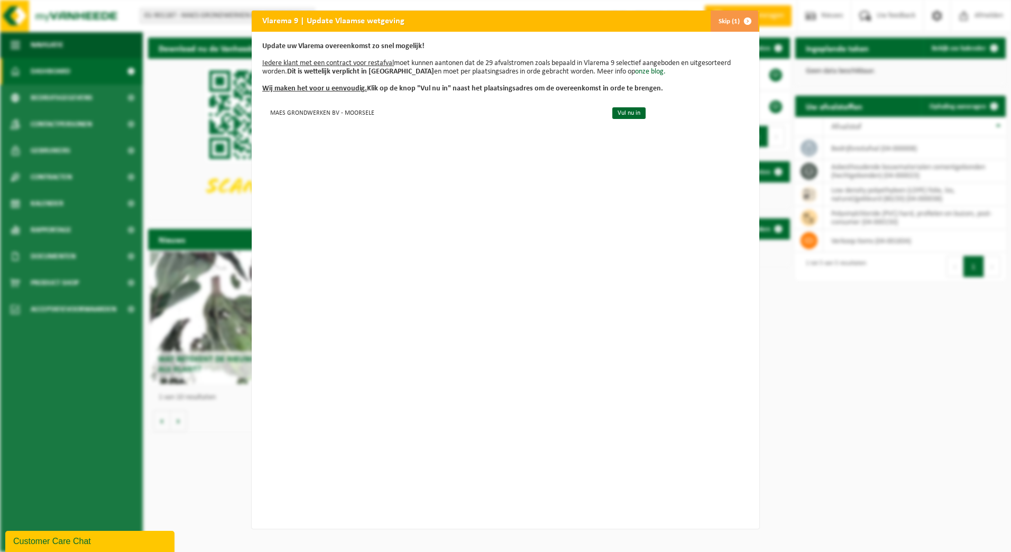
click at [723, 21] on button "Skip (1)" at bounding box center [734, 21] width 48 height 21
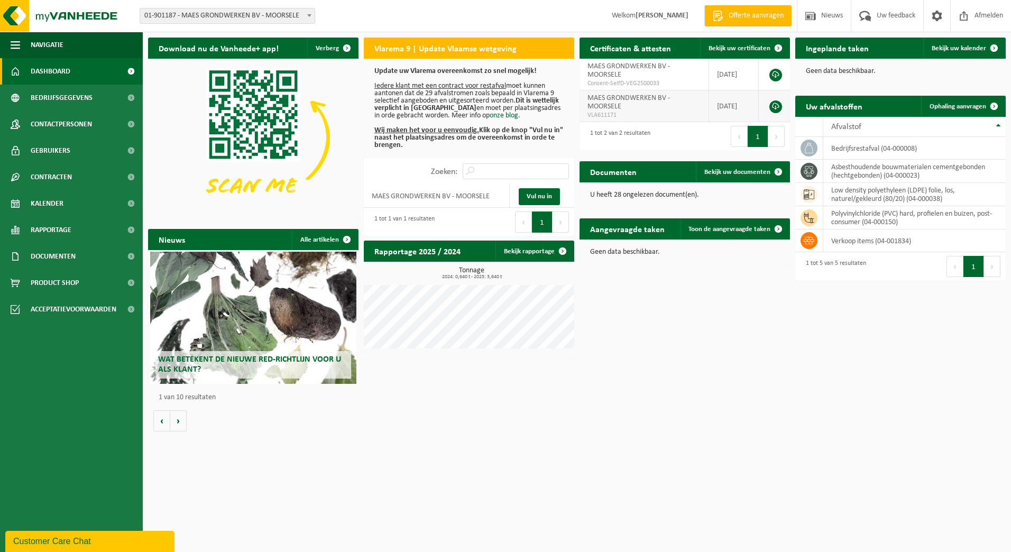
click at [775, 108] on link at bounding box center [775, 106] width 13 height 13
click at [855, 127] on span "Afvalstof" at bounding box center [846, 127] width 30 height 8
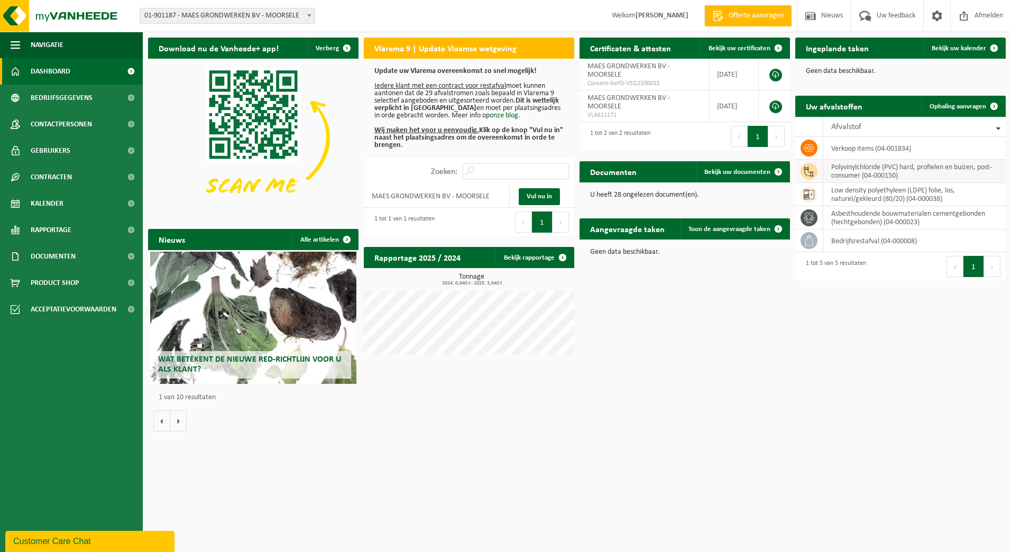
click at [845, 168] on td "polyvinylchloride (PVC) hard, profielen en buizen, post-consumer (04-000150)" at bounding box center [914, 171] width 182 height 23
click at [842, 121] on th "Afvalstof" at bounding box center [914, 127] width 182 height 20
click at [566, 260] on span at bounding box center [562, 257] width 21 height 21
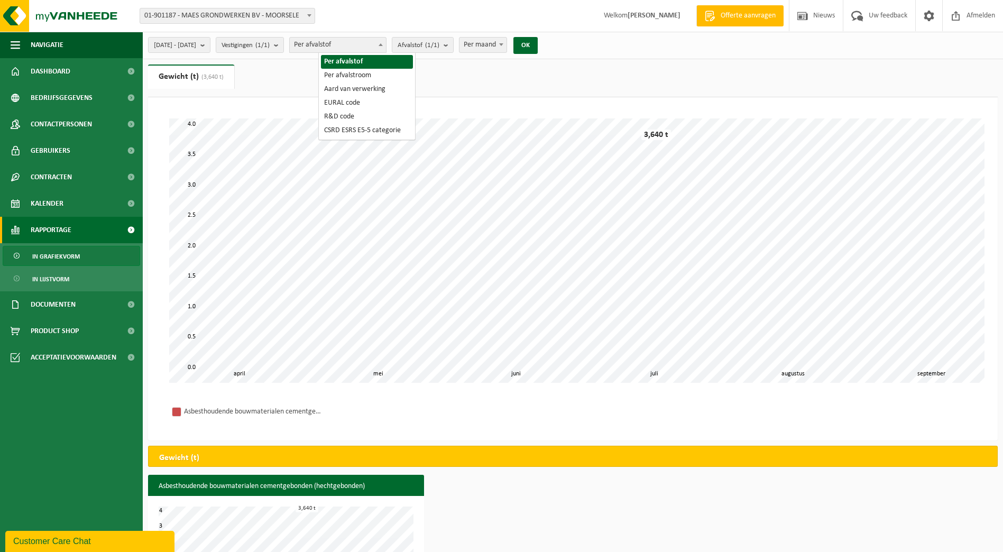
click at [356, 42] on span "Per afvalstof" at bounding box center [338, 45] width 96 height 15
click at [349, 46] on span "Per afvalstof" at bounding box center [338, 45] width 96 height 15
click at [196, 44] on span "[DATE] - [DATE]" at bounding box center [175, 46] width 42 height 16
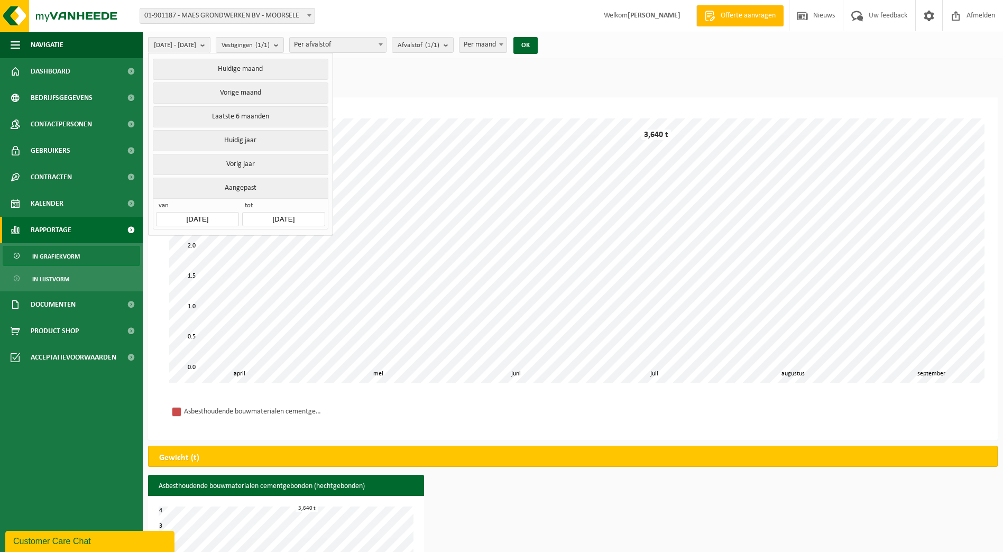
click at [196, 44] on span "[DATE] - [DATE]" at bounding box center [175, 46] width 42 height 16
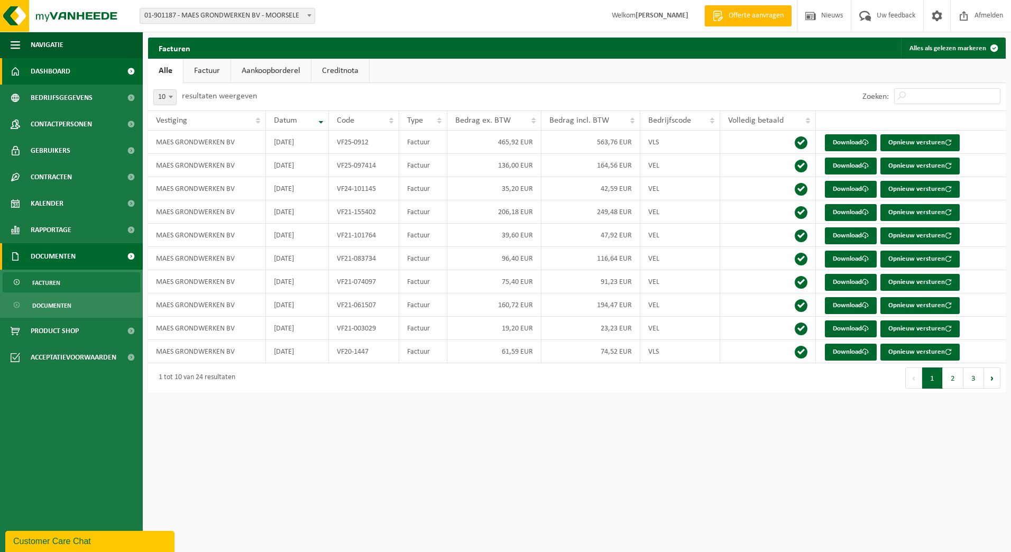
click at [49, 73] on span "Dashboard" at bounding box center [51, 71] width 40 height 26
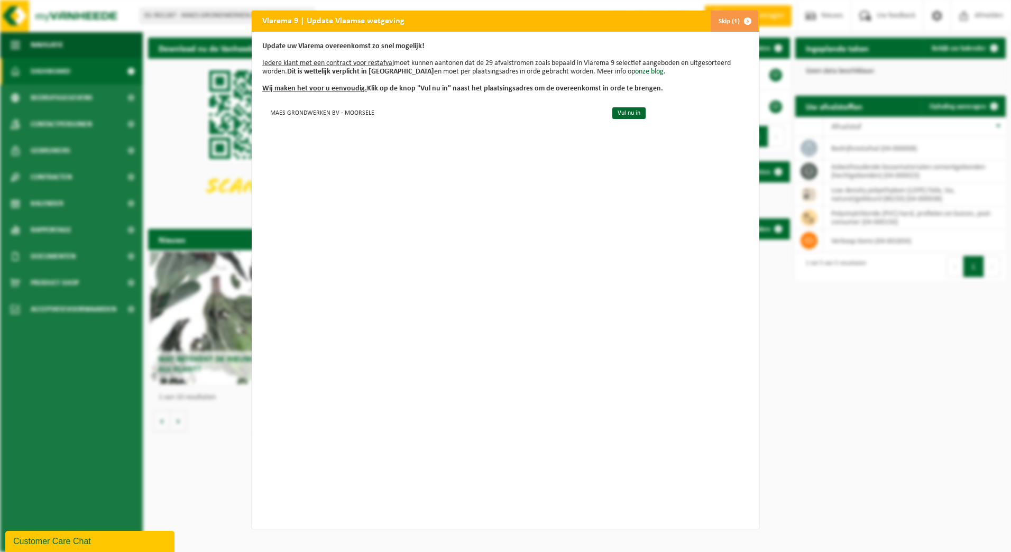
click at [726, 19] on button "Skip (1)" at bounding box center [734, 21] width 48 height 21
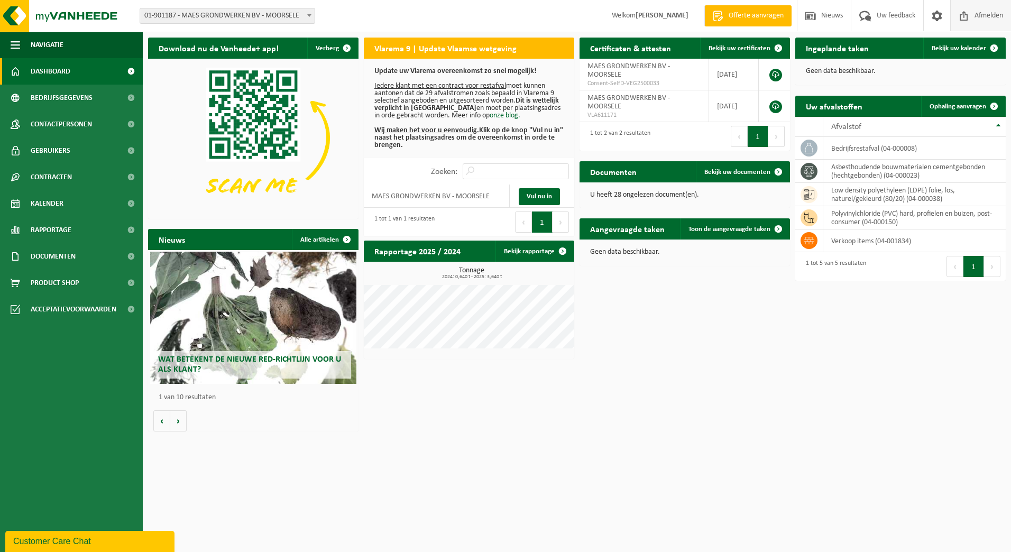
click at [997, 15] on span "Afmelden" at bounding box center [989, 15] width 34 height 31
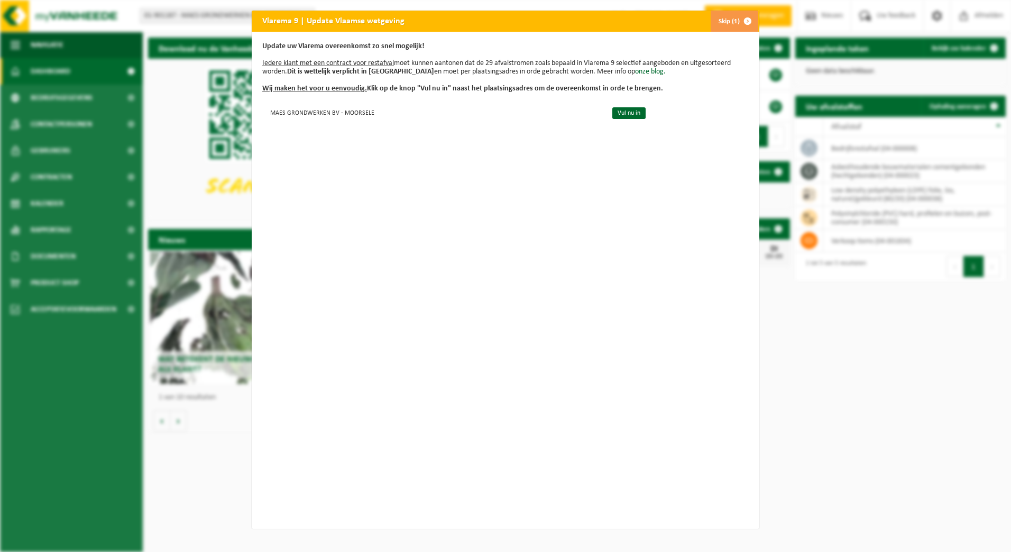
click at [728, 21] on button "Skip (1)" at bounding box center [734, 21] width 48 height 21
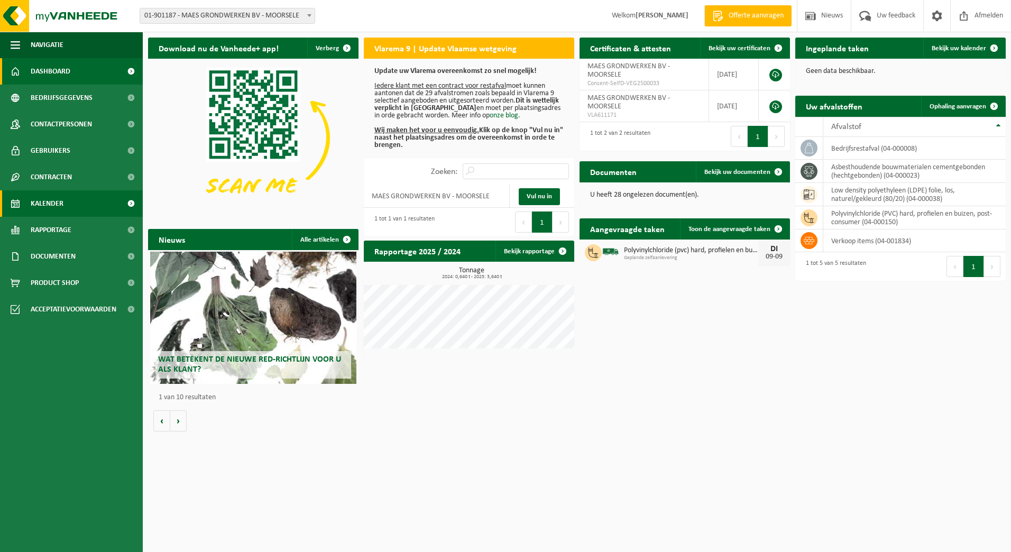
click at [63, 208] on span "Kalender" at bounding box center [47, 203] width 33 height 26
